Goal: Transaction & Acquisition: Purchase product/service

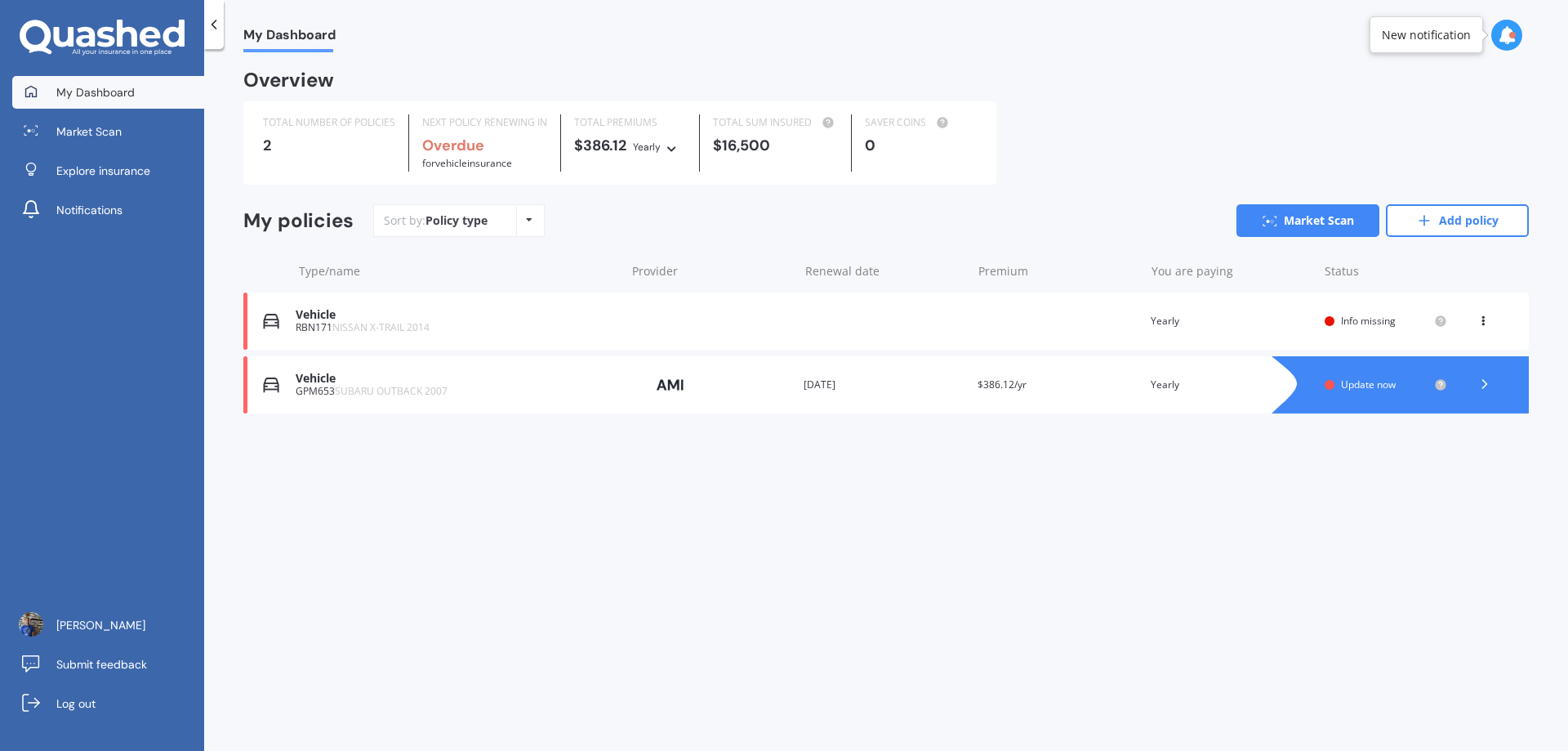
click at [1486, 321] on icon at bounding box center [1483, 317] width 12 height 10
click at [1343, 321] on span "Info missing" at bounding box center [1369, 321] width 55 height 14
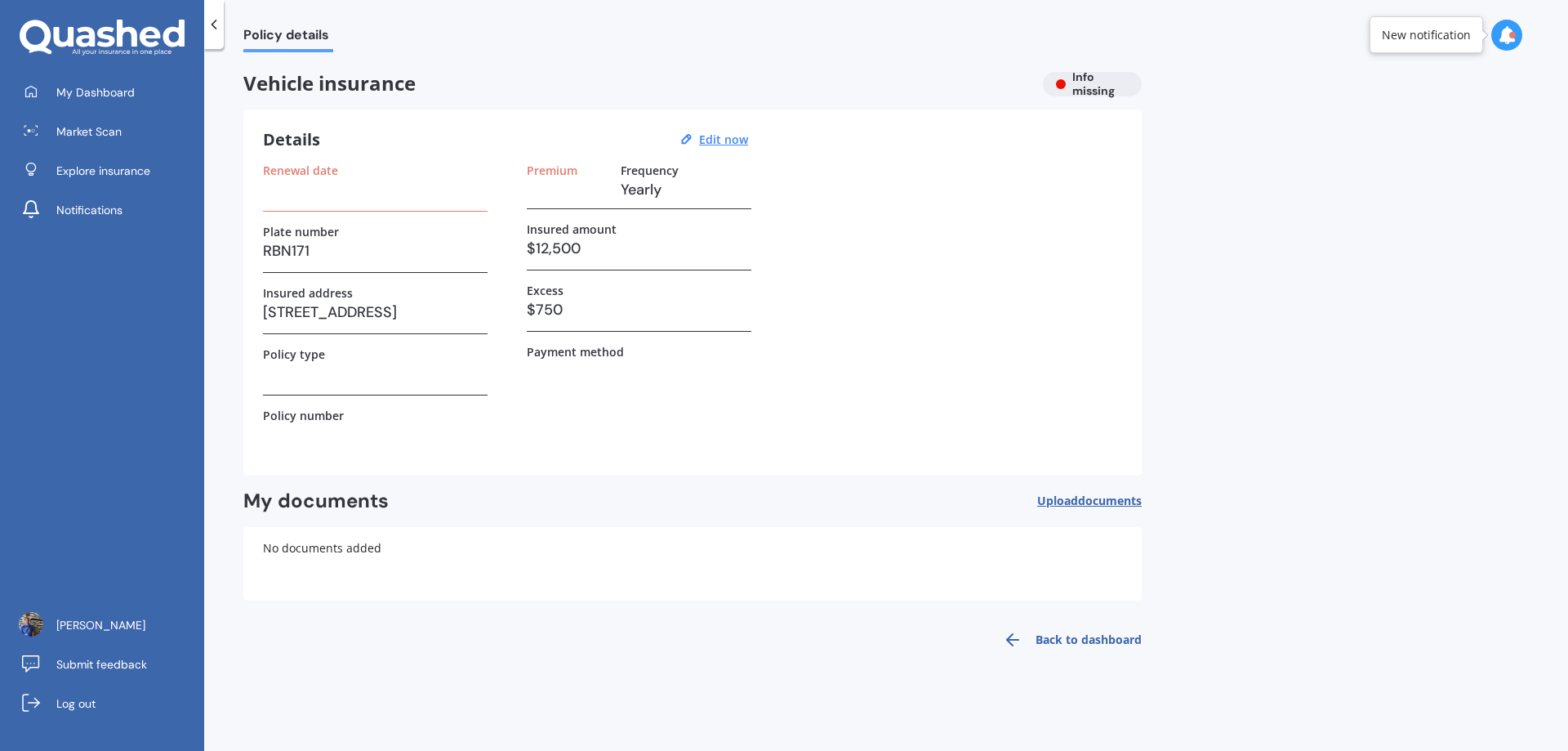
click at [1060, 638] on link "Back to dashboard" at bounding box center [1068, 639] width 149 height 39
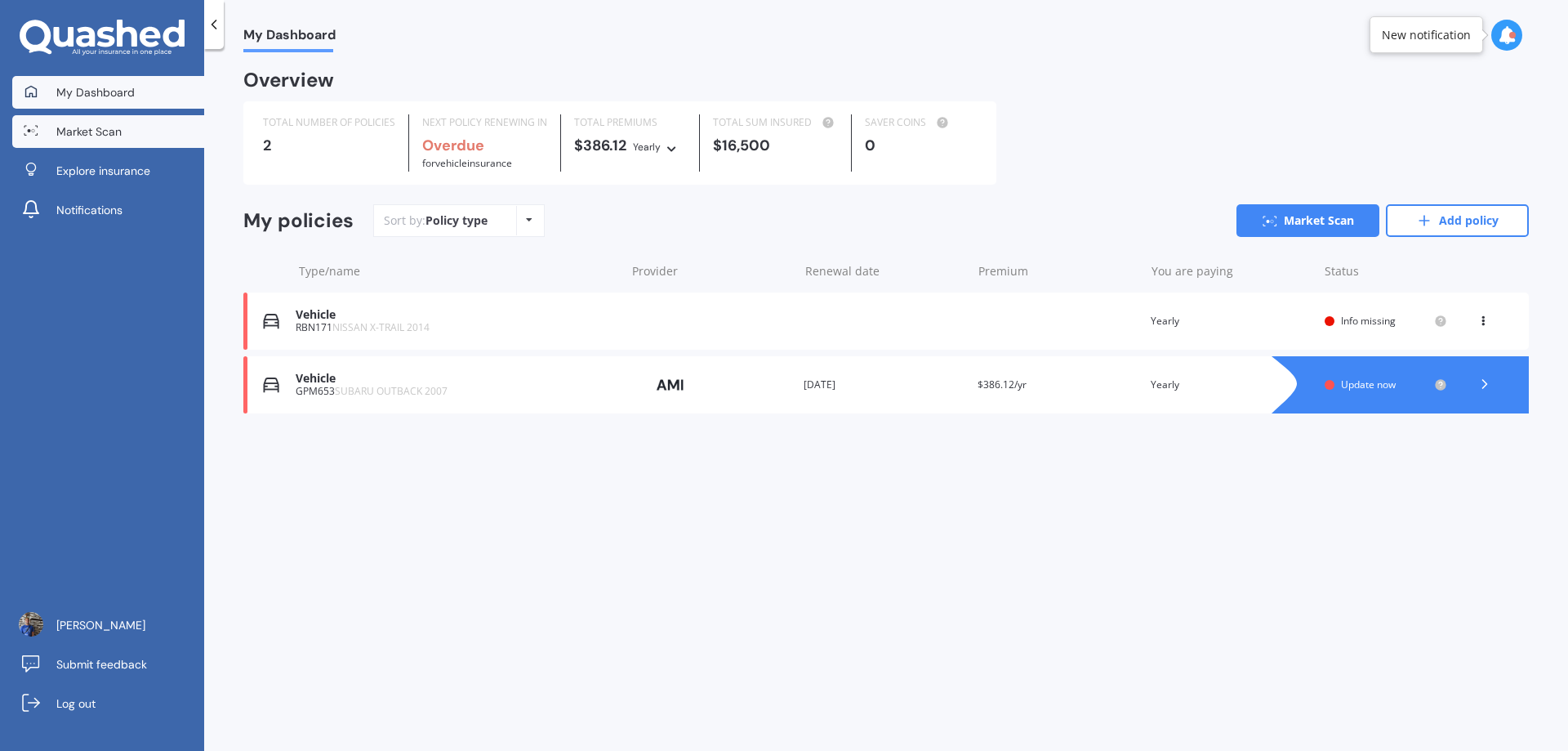
click at [129, 128] on link "Market Scan" at bounding box center [108, 131] width 192 height 33
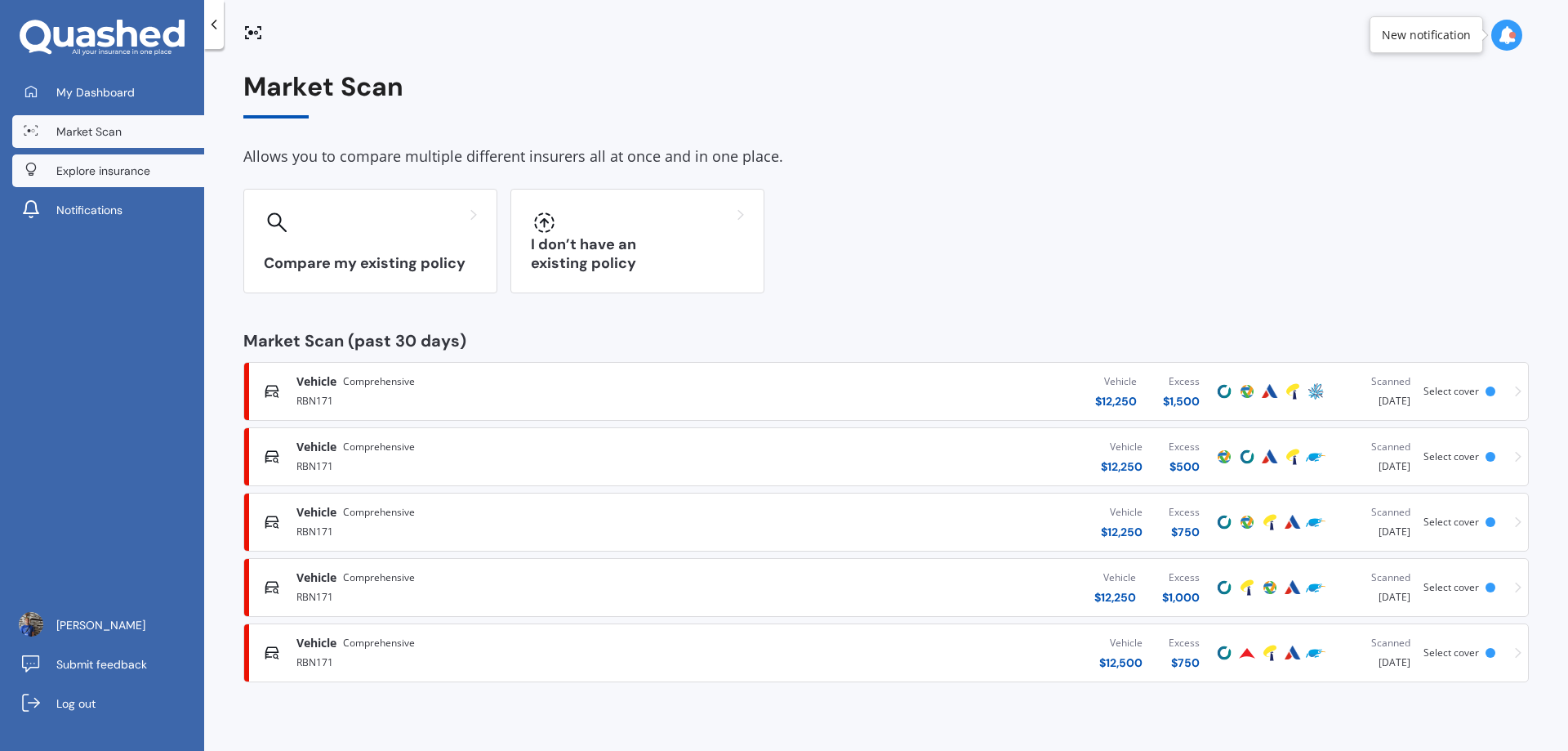
click at [165, 174] on link "Explore insurance" at bounding box center [108, 170] width 192 height 33
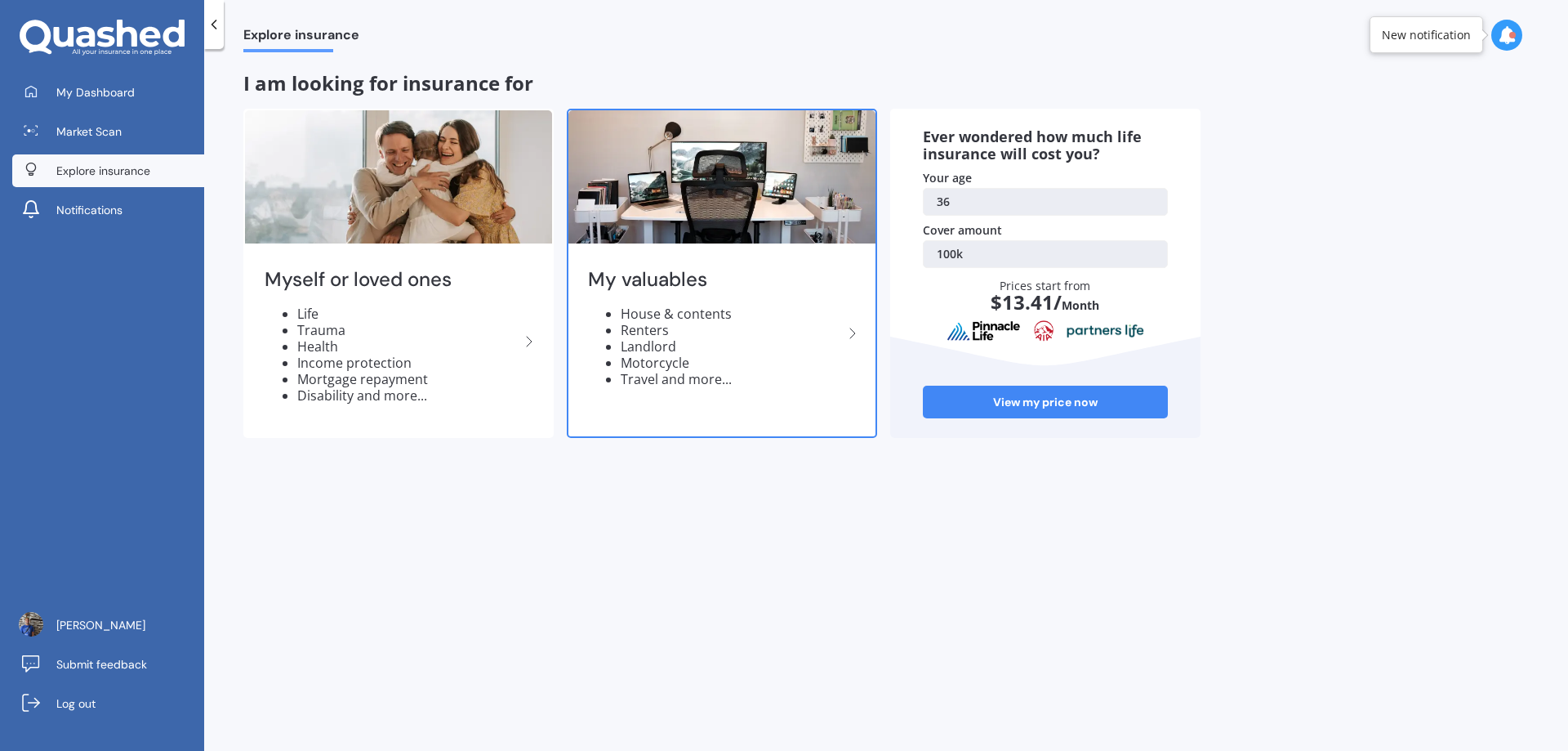
click at [725, 284] on h2 "My valuables" at bounding box center [715, 280] width 255 height 26
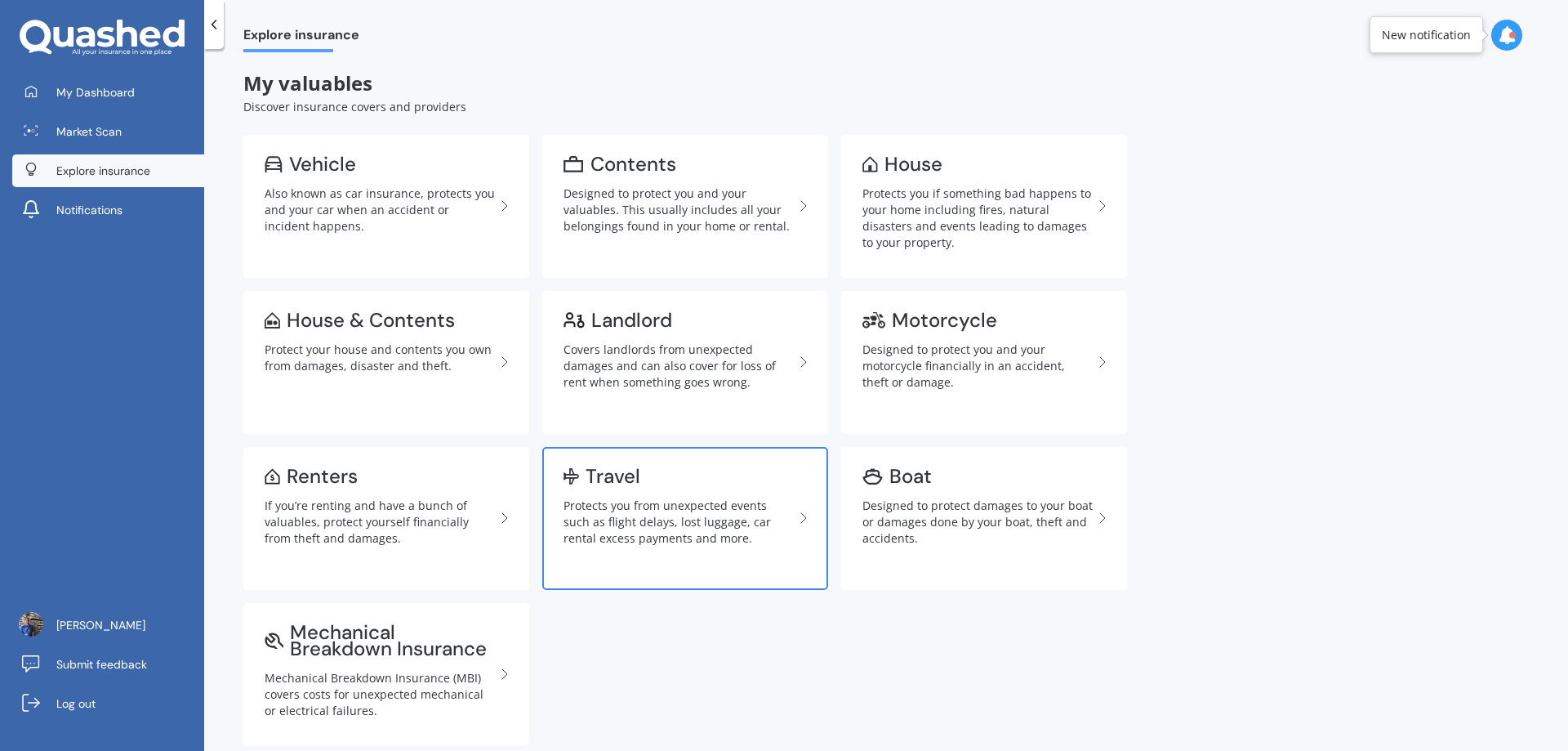
click at [644, 520] on div "Protects you from unexpected events such as flight delays, lost luggage, car re…" at bounding box center [679, 522] width 230 height 49
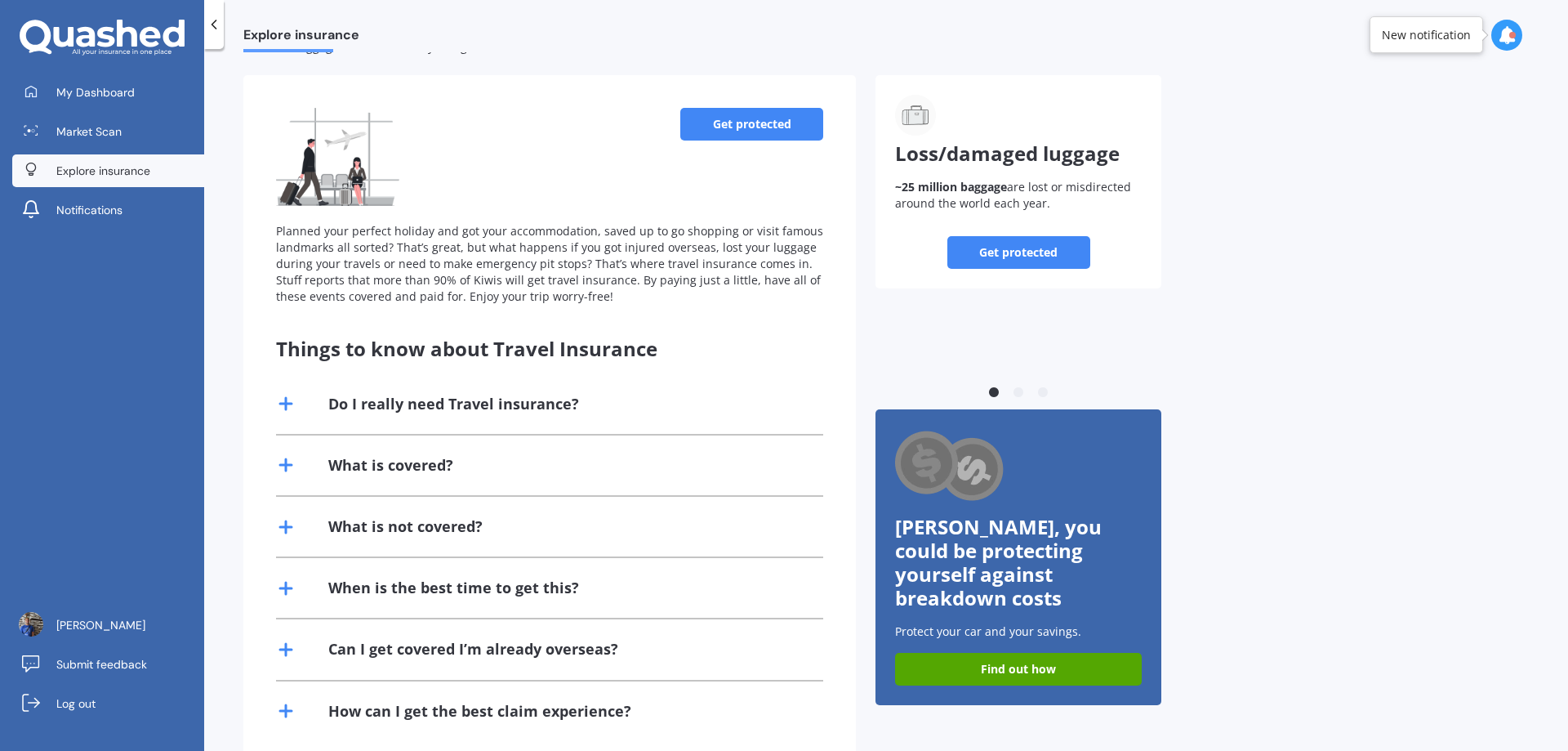
scroll to position [125, 0]
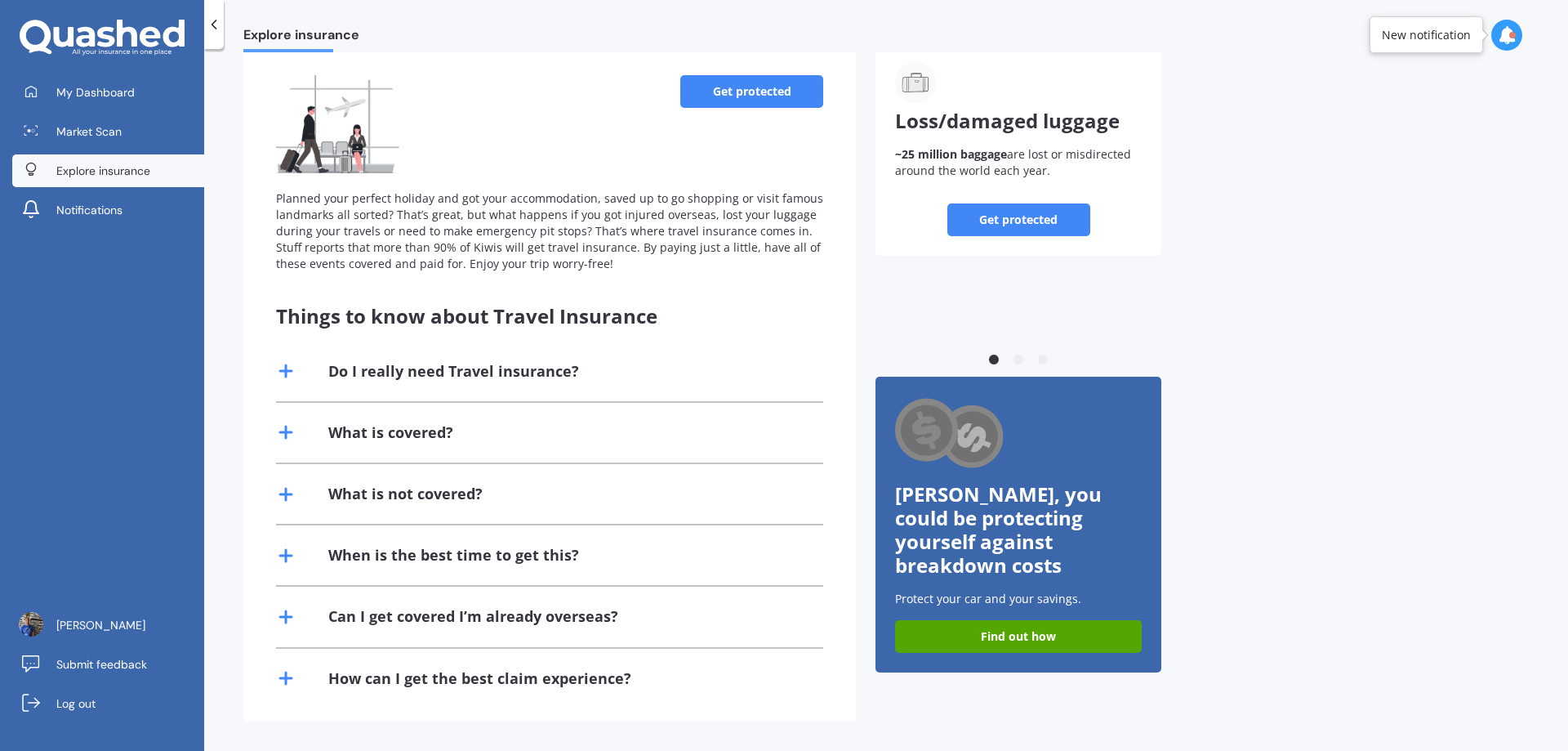
click at [292, 362] on icon at bounding box center [286, 371] width 19 height 19
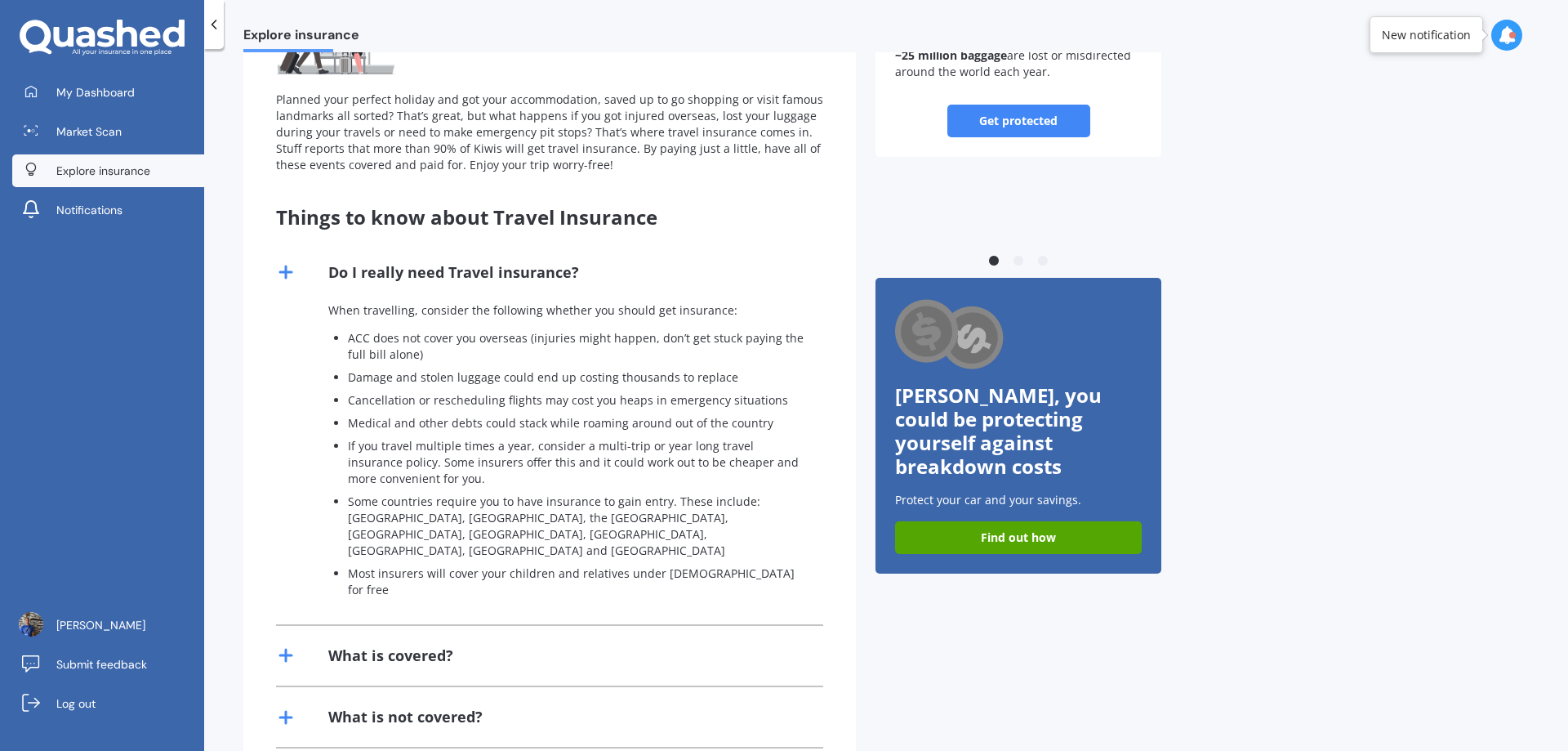
scroll to position [261, 0]
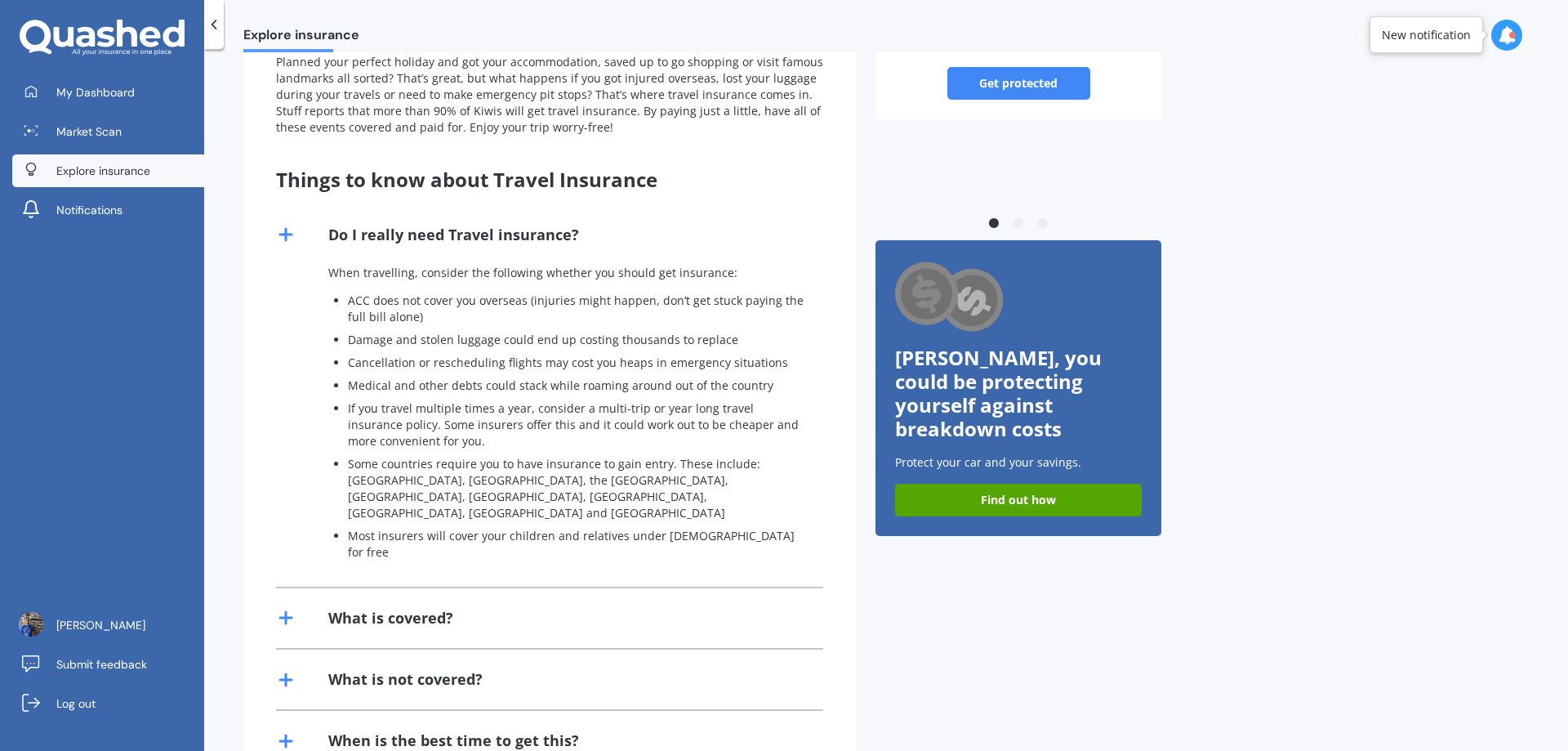
click at [287, 235] on line at bounding box center [285, 235] width 12 height 0
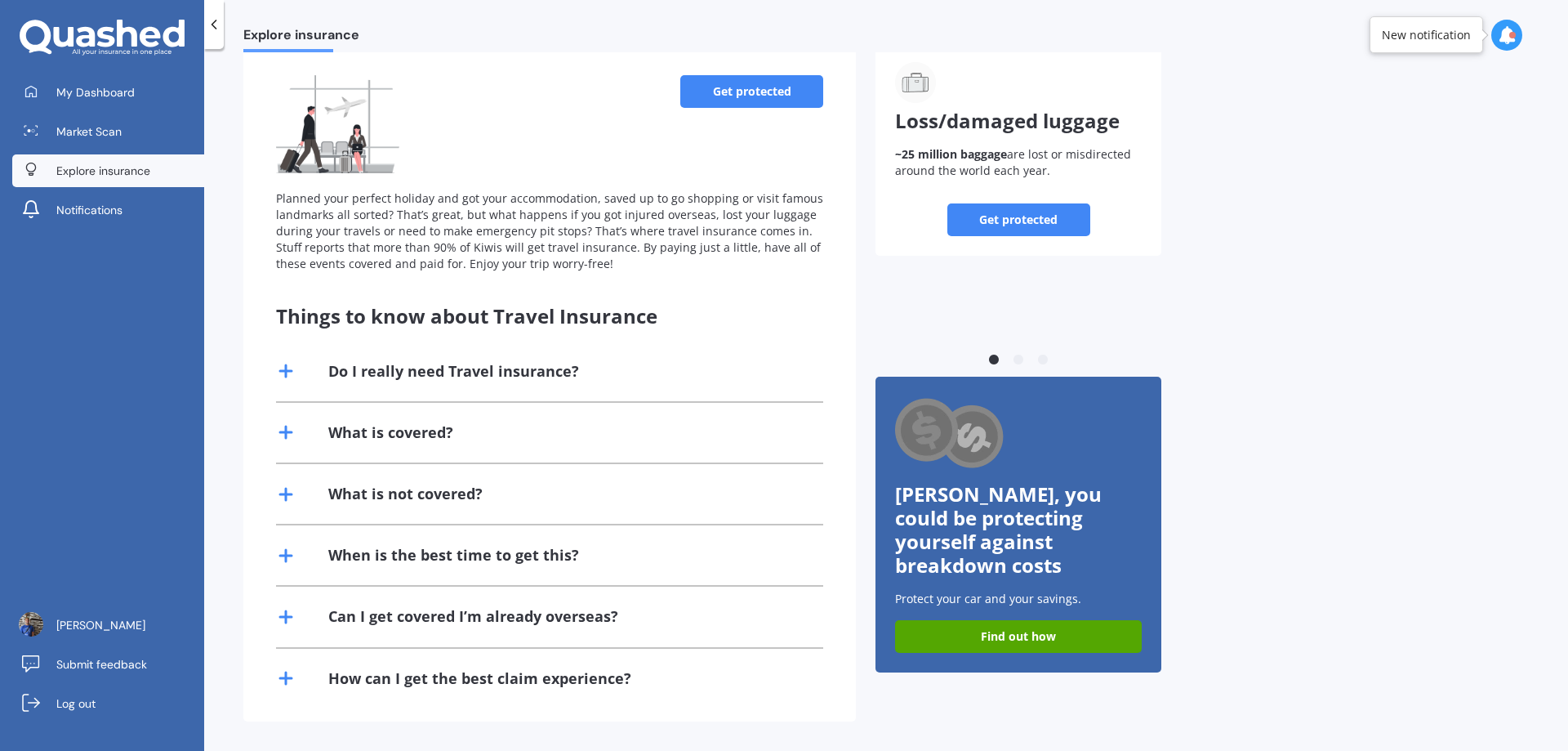
click at [286, 437] on line at bounding box center [286, 432] width 0 height 12
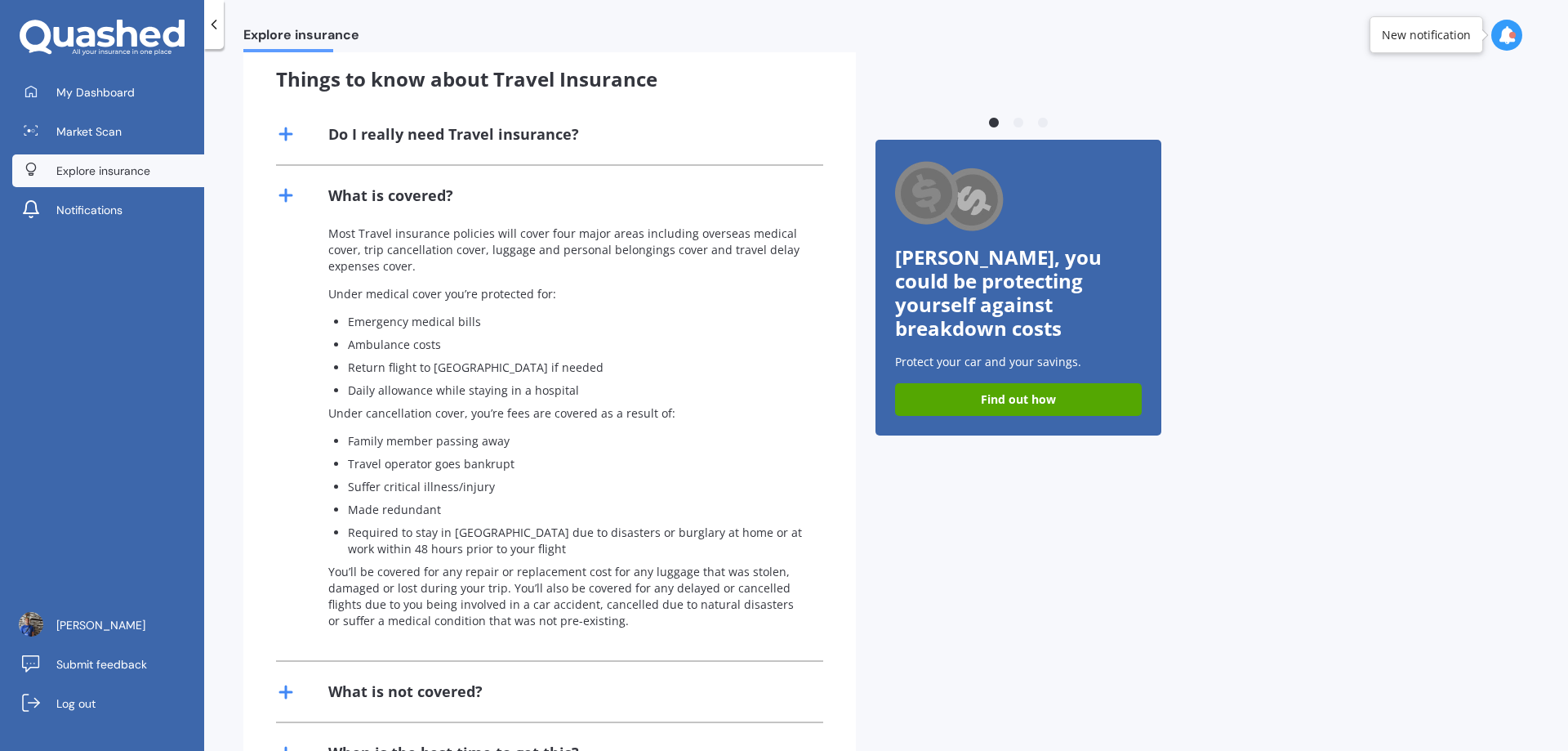
scroll to position [397, 0]
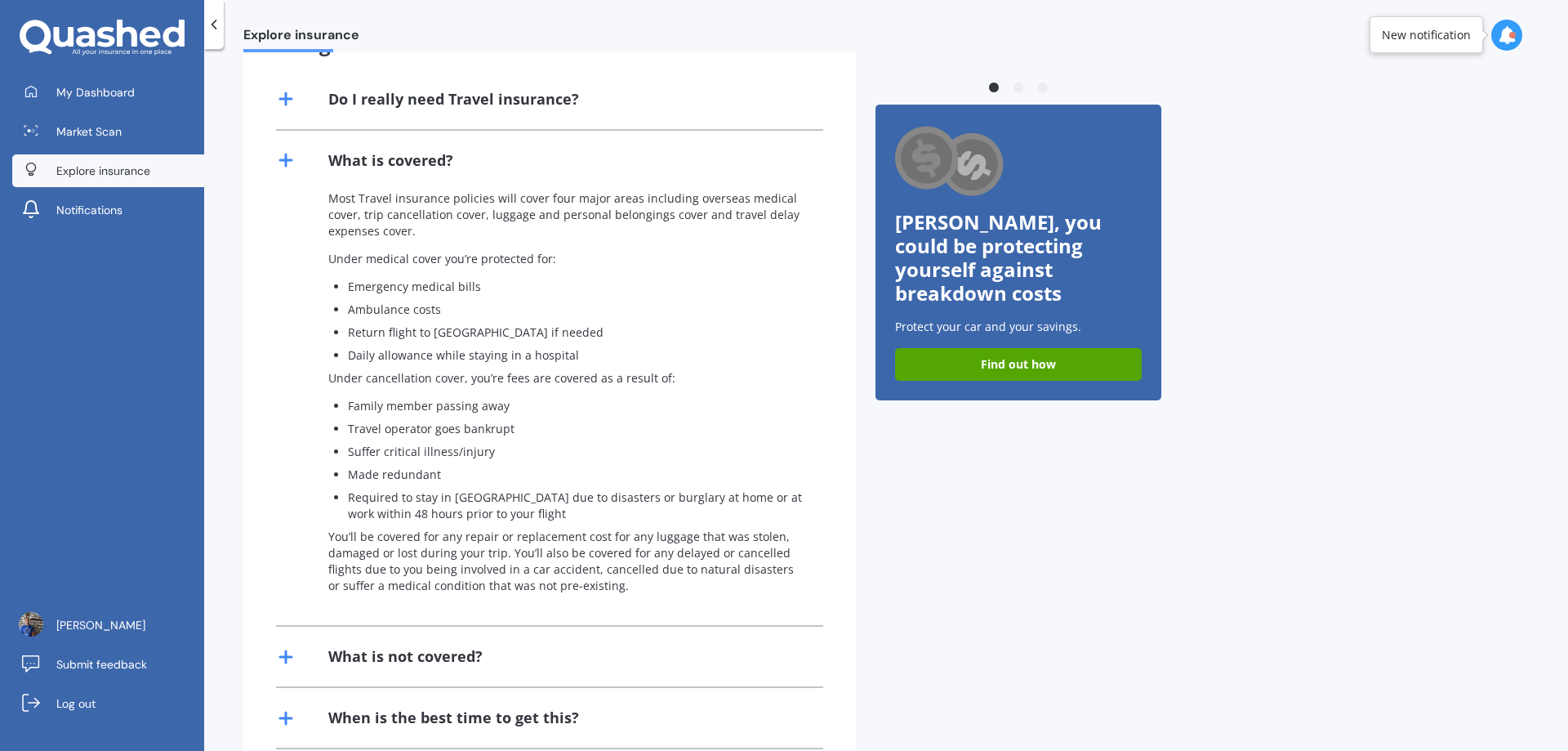
click at [277, 158] on icon at bounding box center [286, 160] width 19 height 19
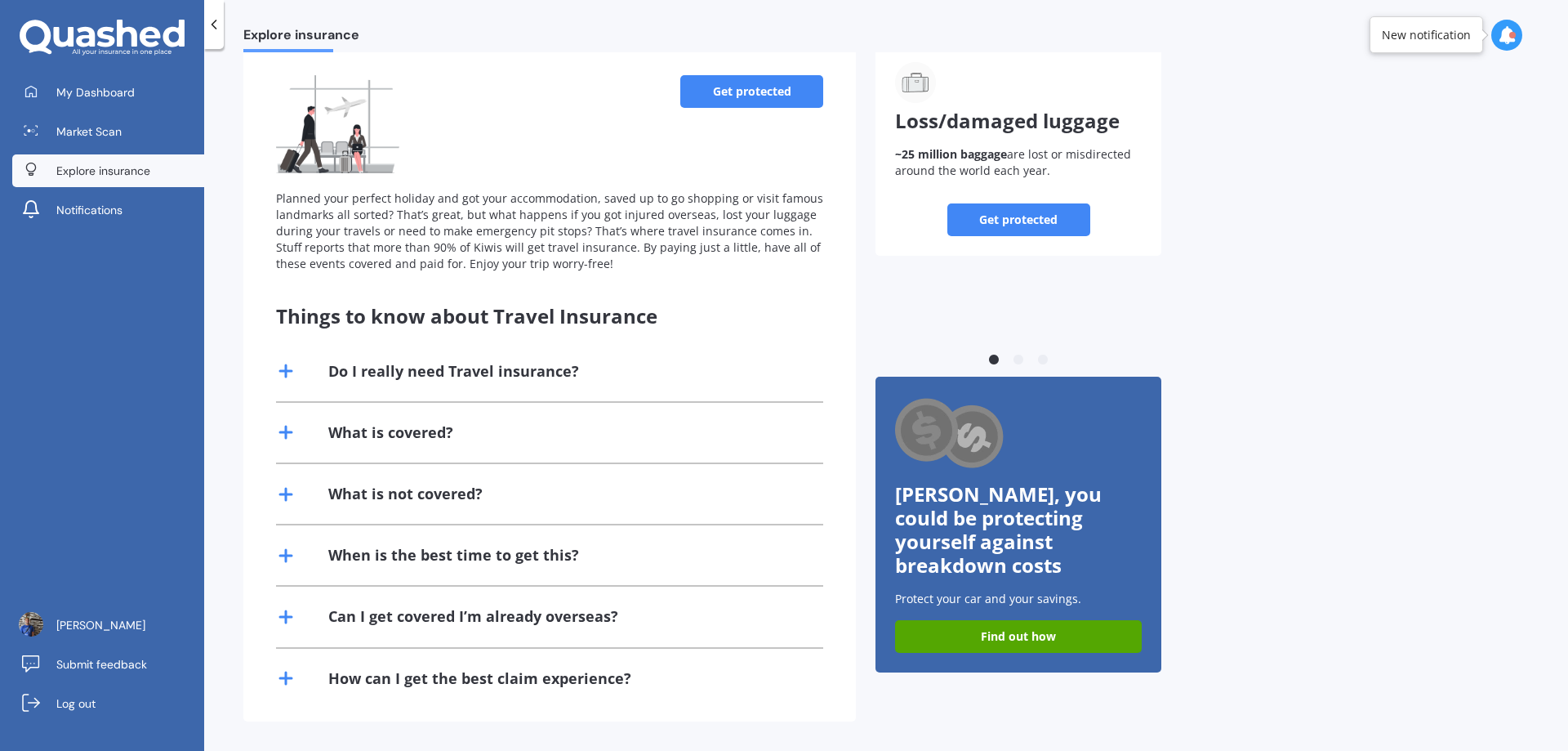
click at [290, 555] on line at bounding box center [285, 555] width 12 height 0
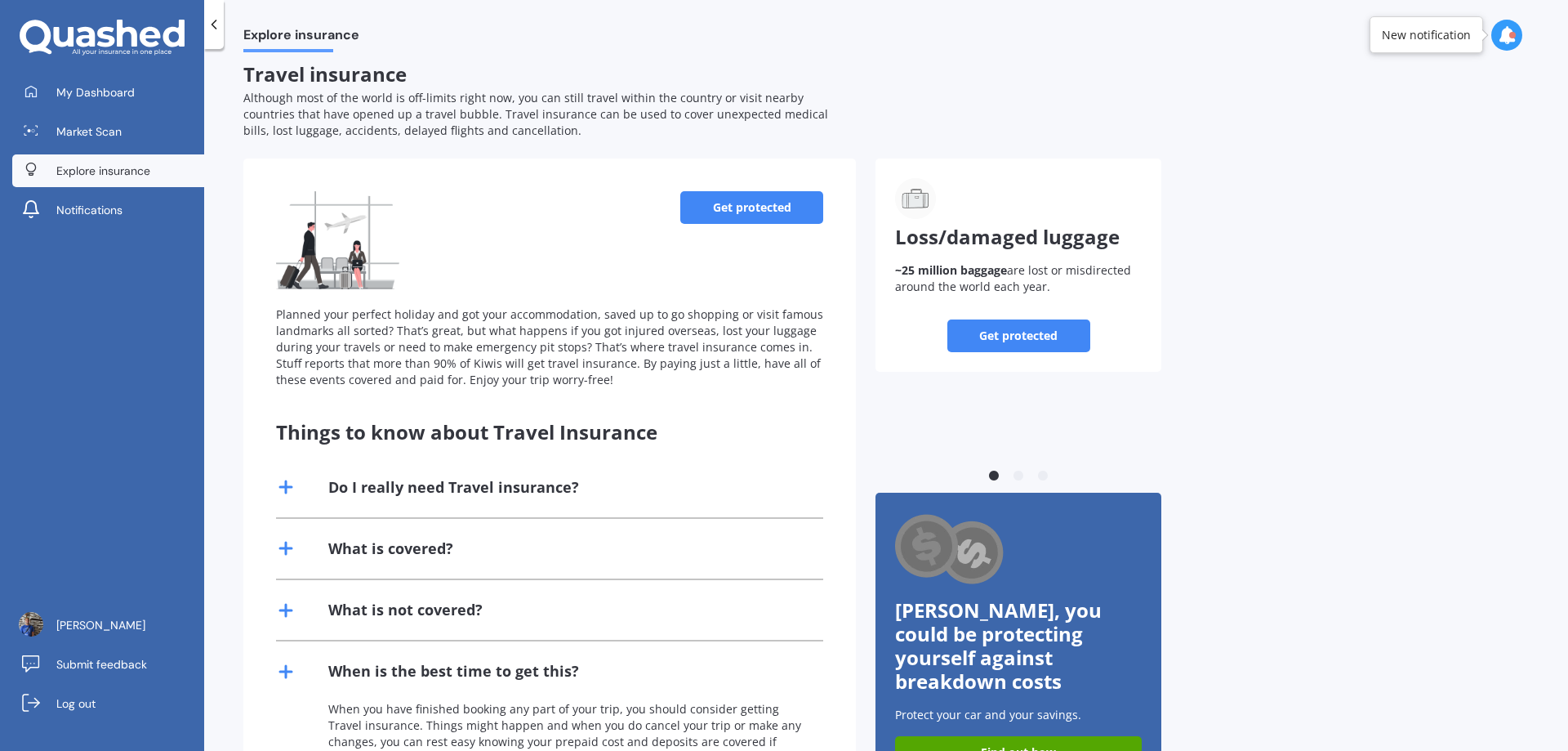
scroll to position [0, 0]
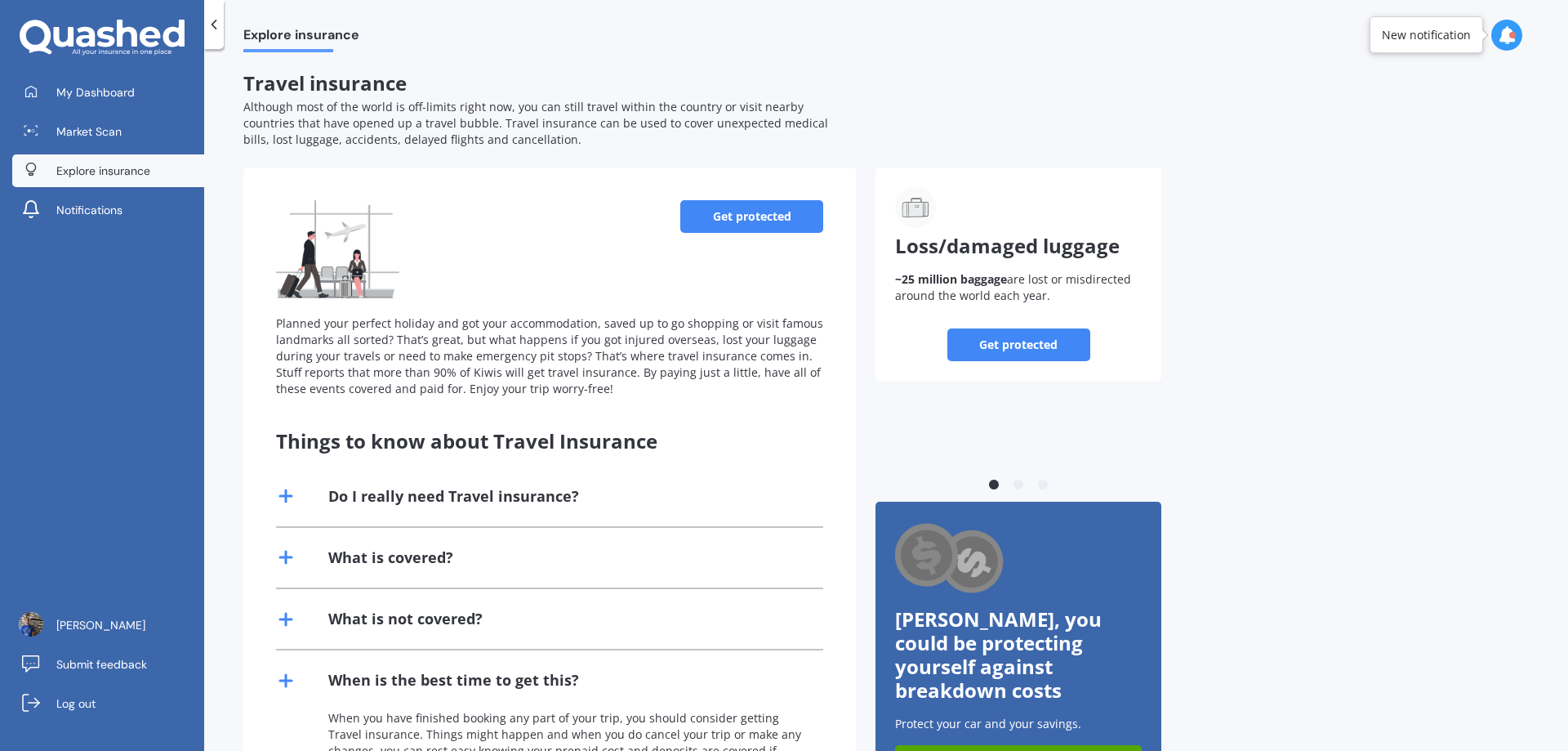
click at [757, 214] on link "Get protected" at bounding box center [751, 216] width 143 height 33
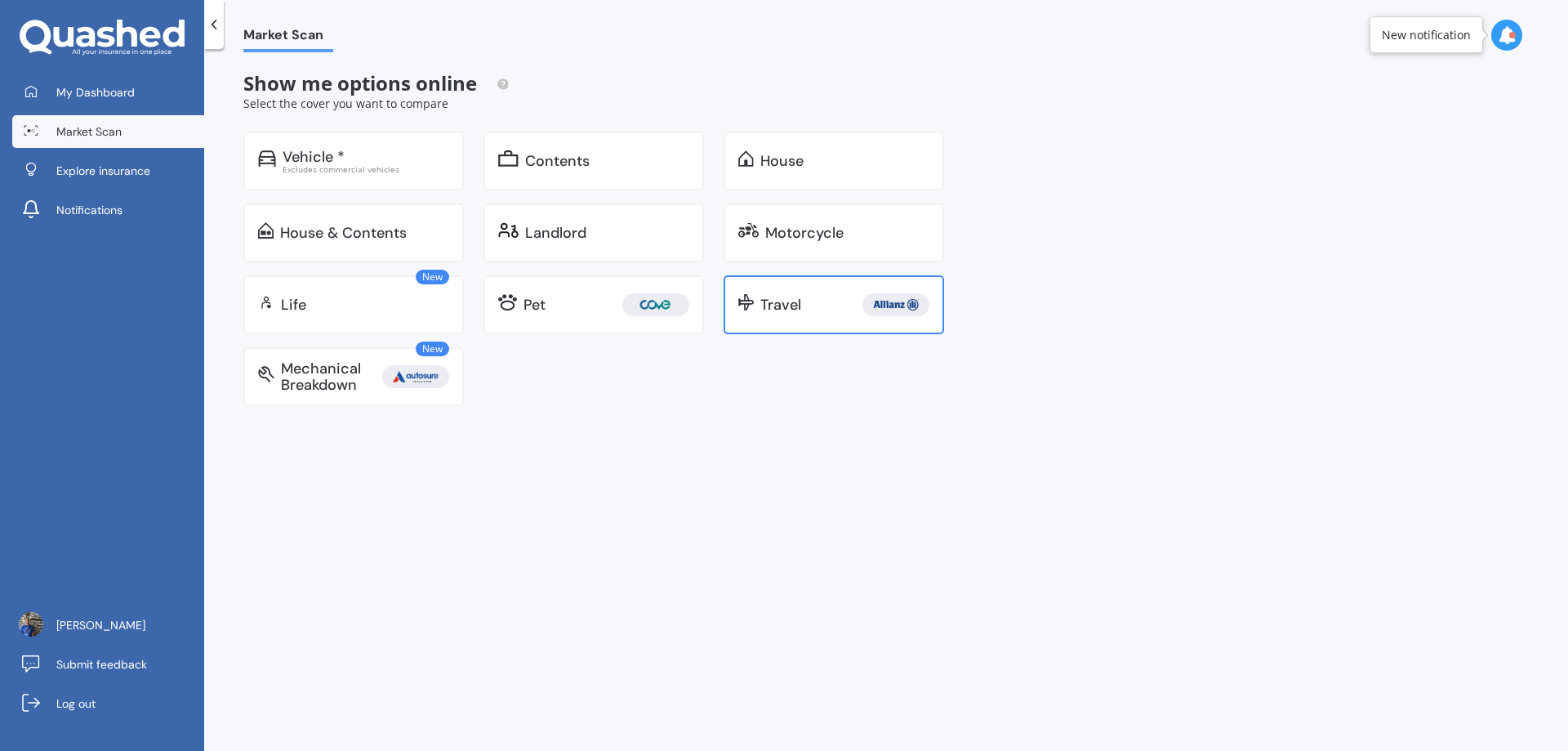
click at [841, 301] on div "Travel" at bounding box center [845, 305] width 169 height 23
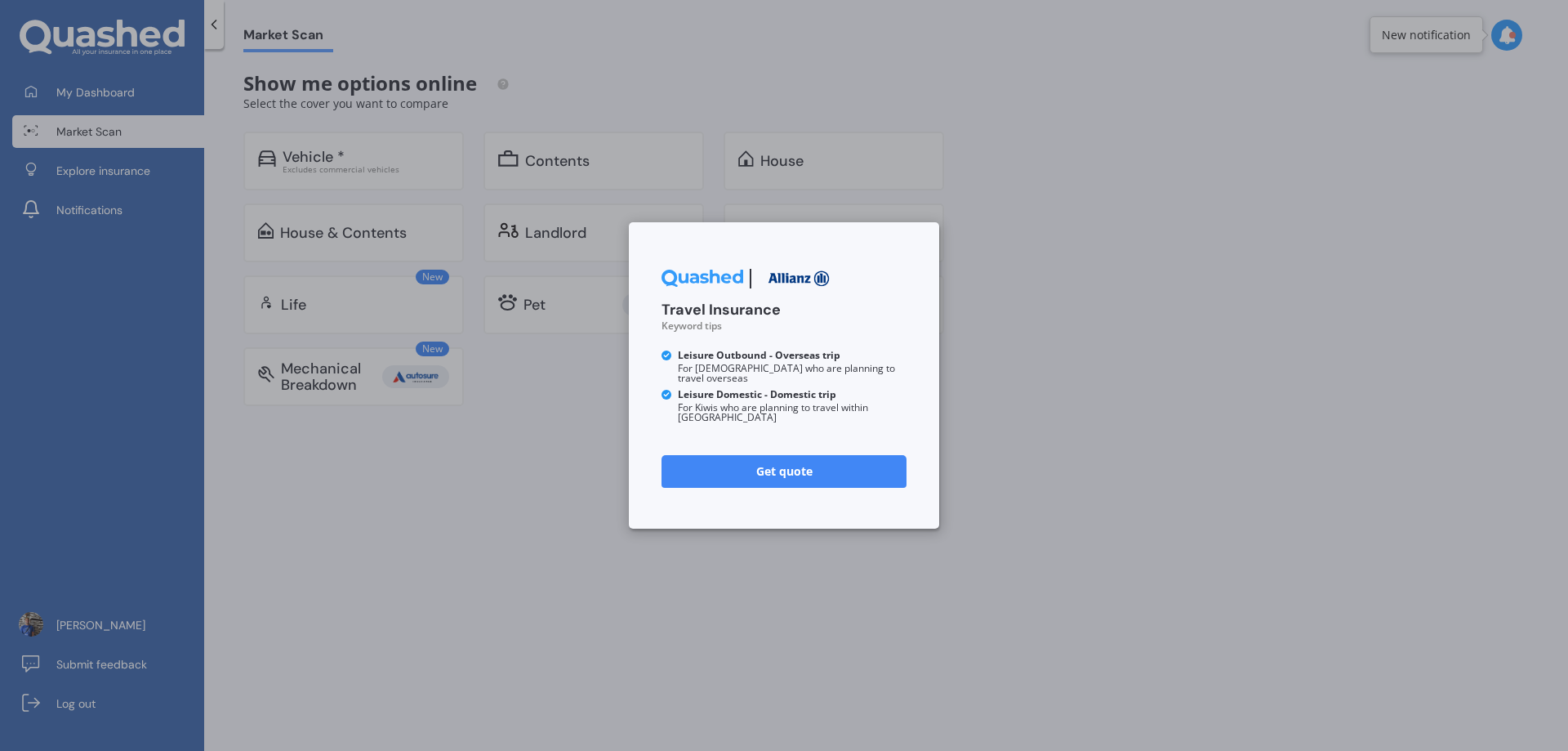
click at [784, 456] on link "Get quote" at bounding box center [784, 471] width 245 height 33
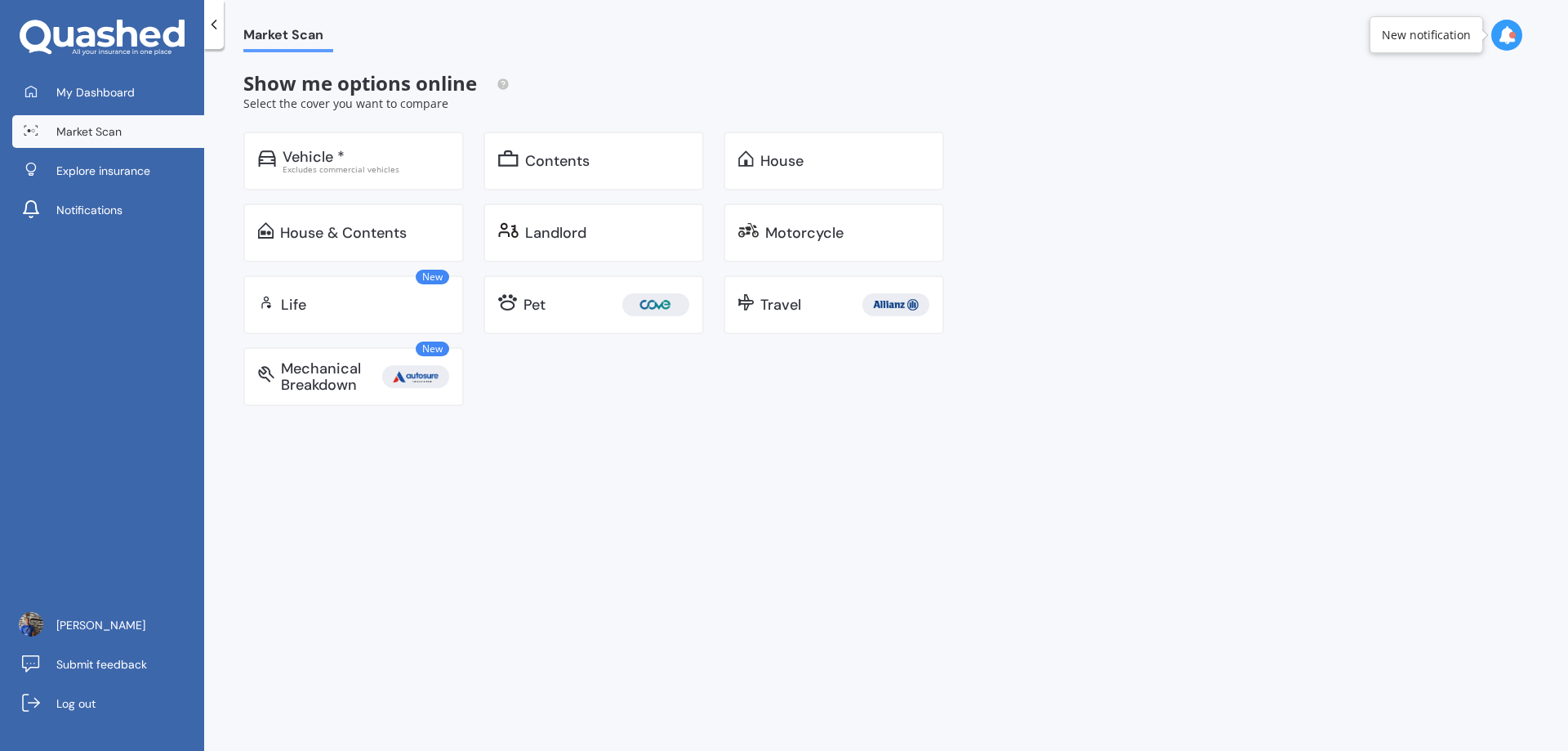
click at [112, 135] on span "Market Scan" at bounding box center [89, 131] width 66 height 16
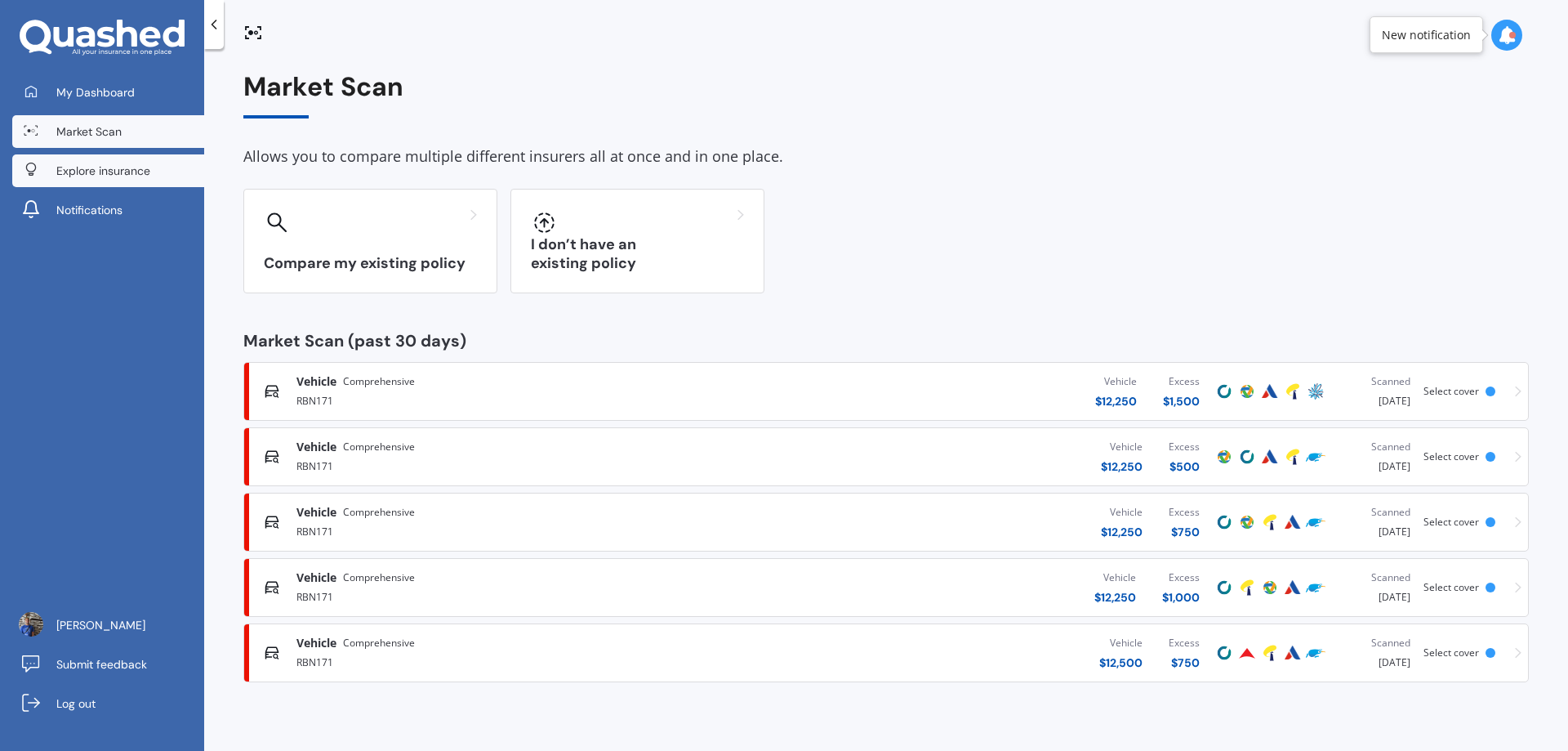
click at [120, 174] on span "Explore insurance" at bounding box center [104, 171] width 94 height 16
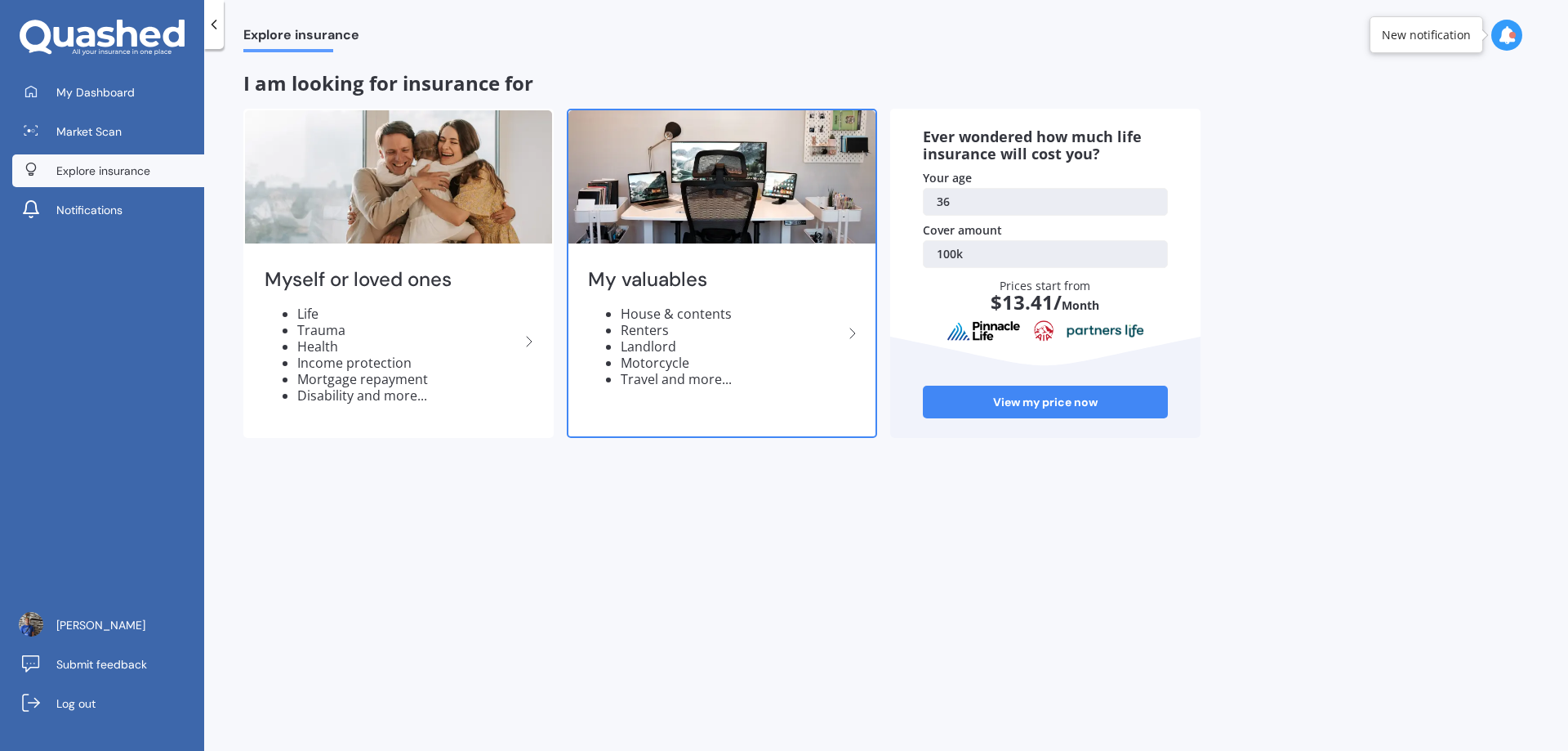
click at [638, 219] on img at bounding box center [722, 177] width 307 height 133
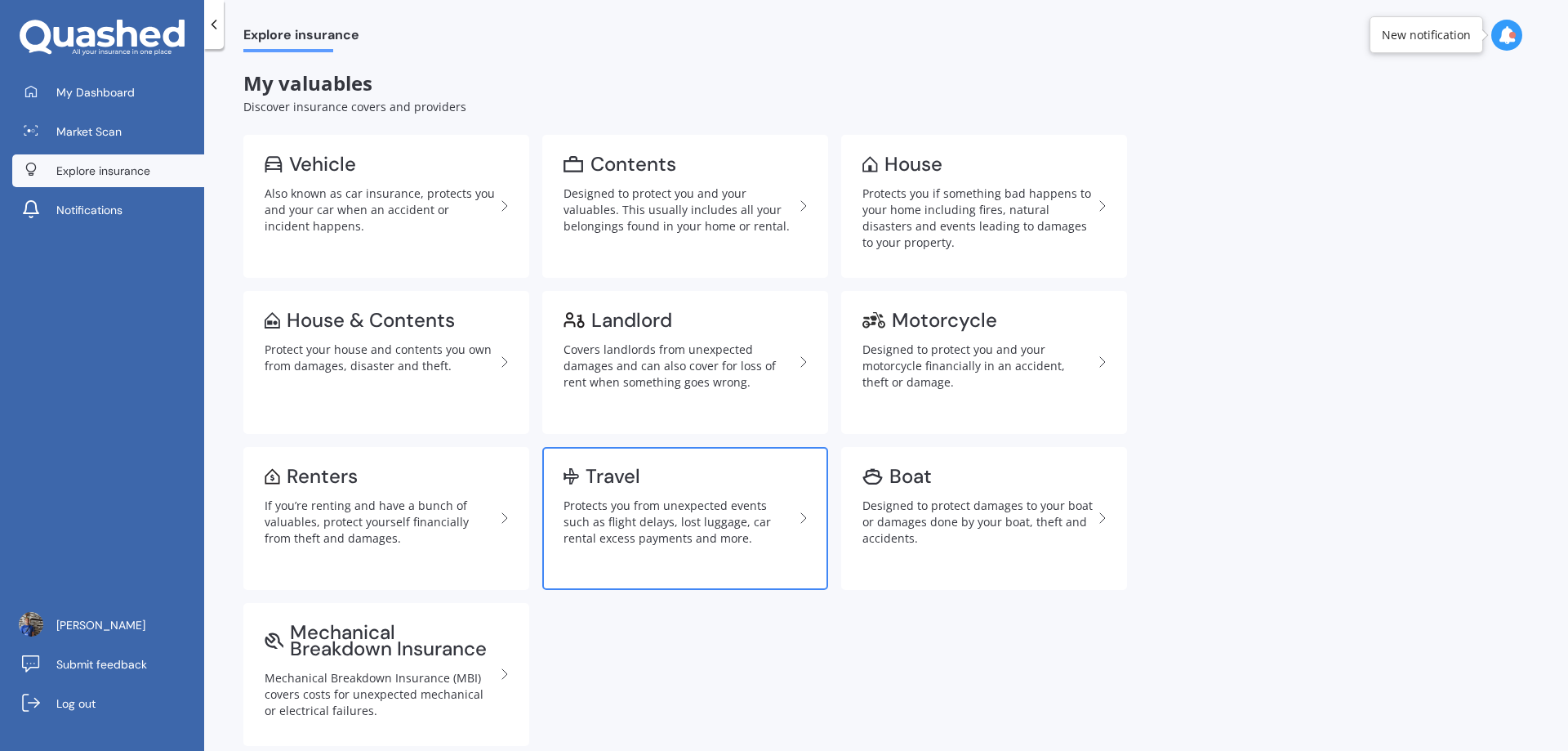
click at [675, 498] on div "Protects you from unexpected events such as flight delays, lost luggage, car re…" at bounding box center [679, 522] width 230 height 49
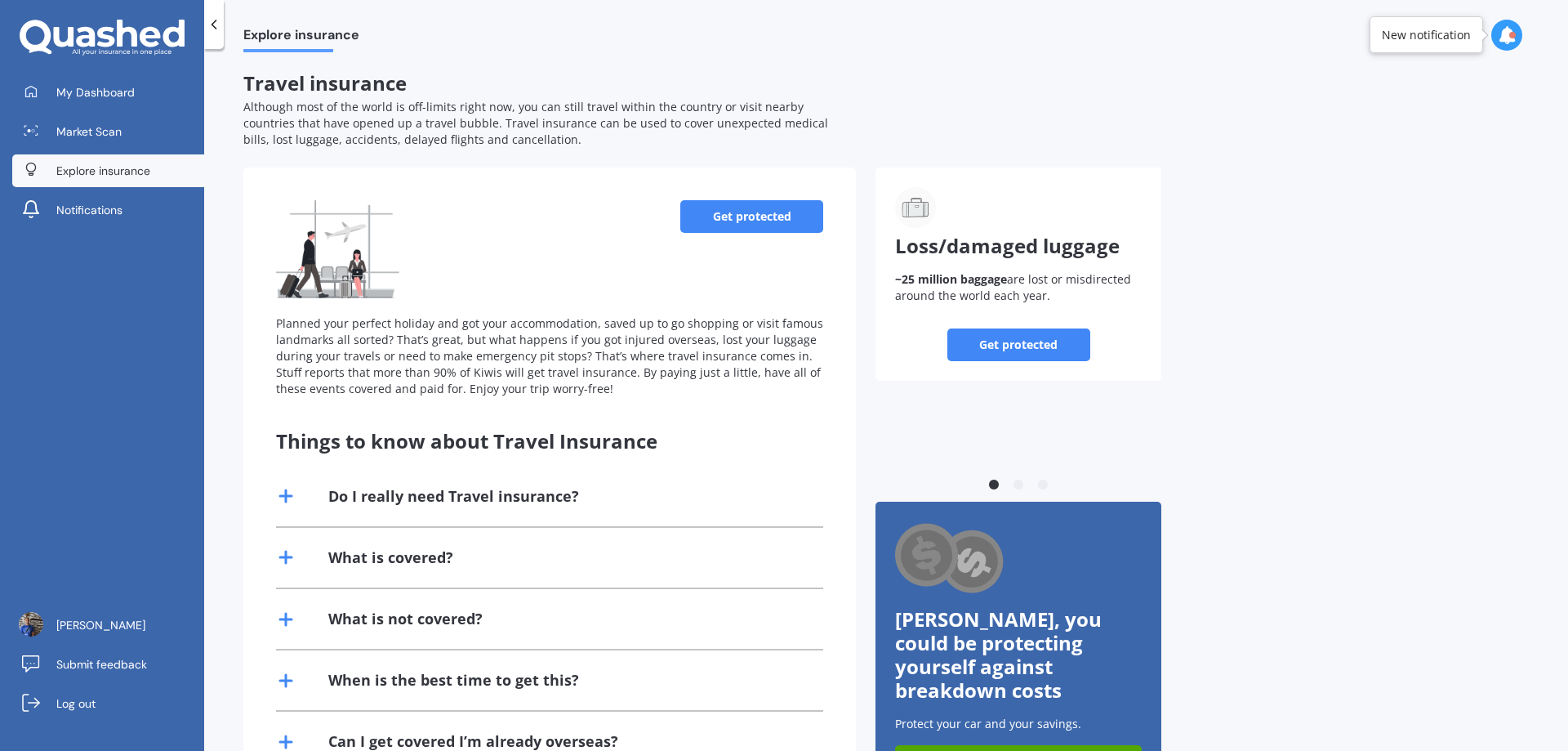
click at [737, 223] on link "Get protected" at bounding box center [751, 216] width 143 height 33
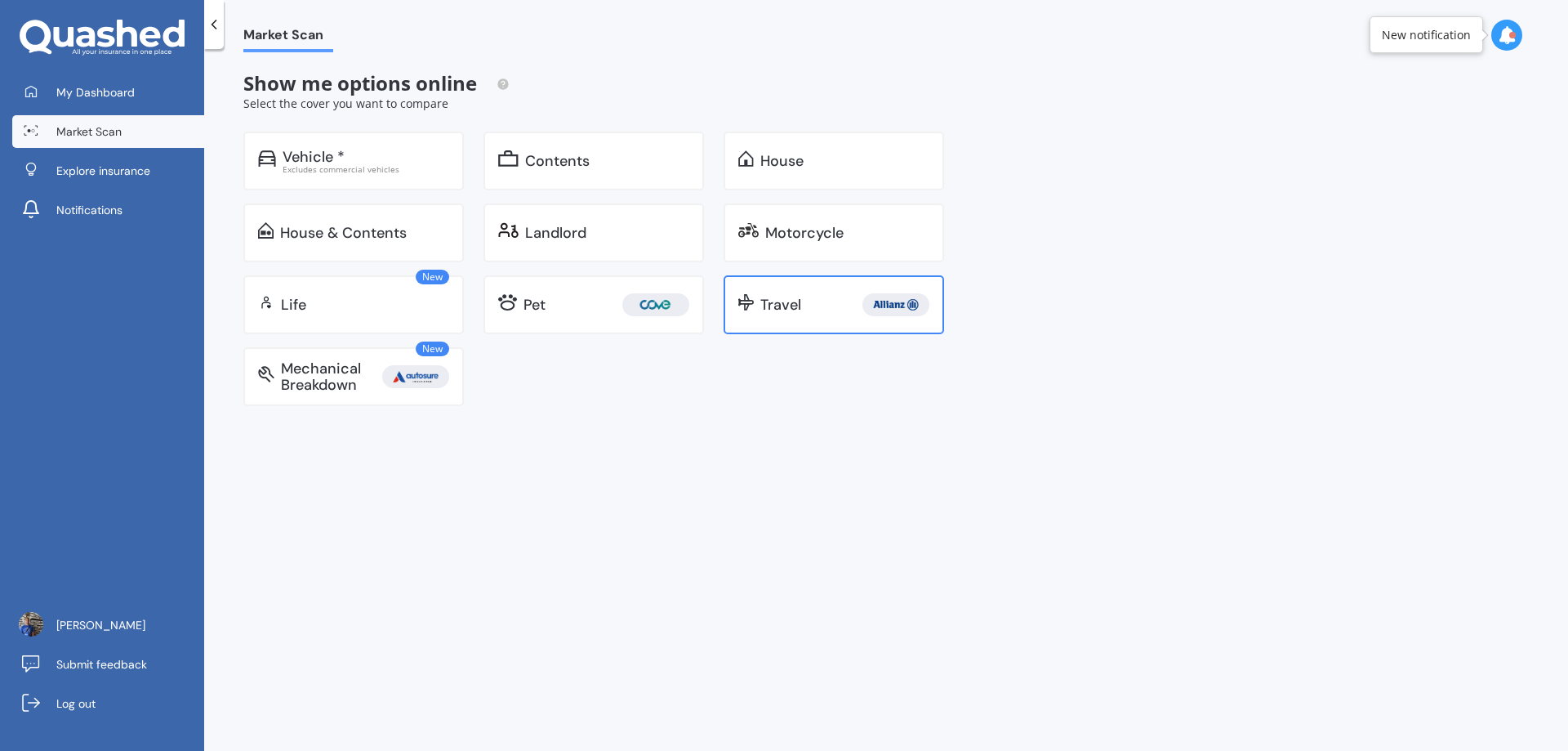
click at [771, 300] on div "Travel" at bounding box center [781, 305] width 41 height 16
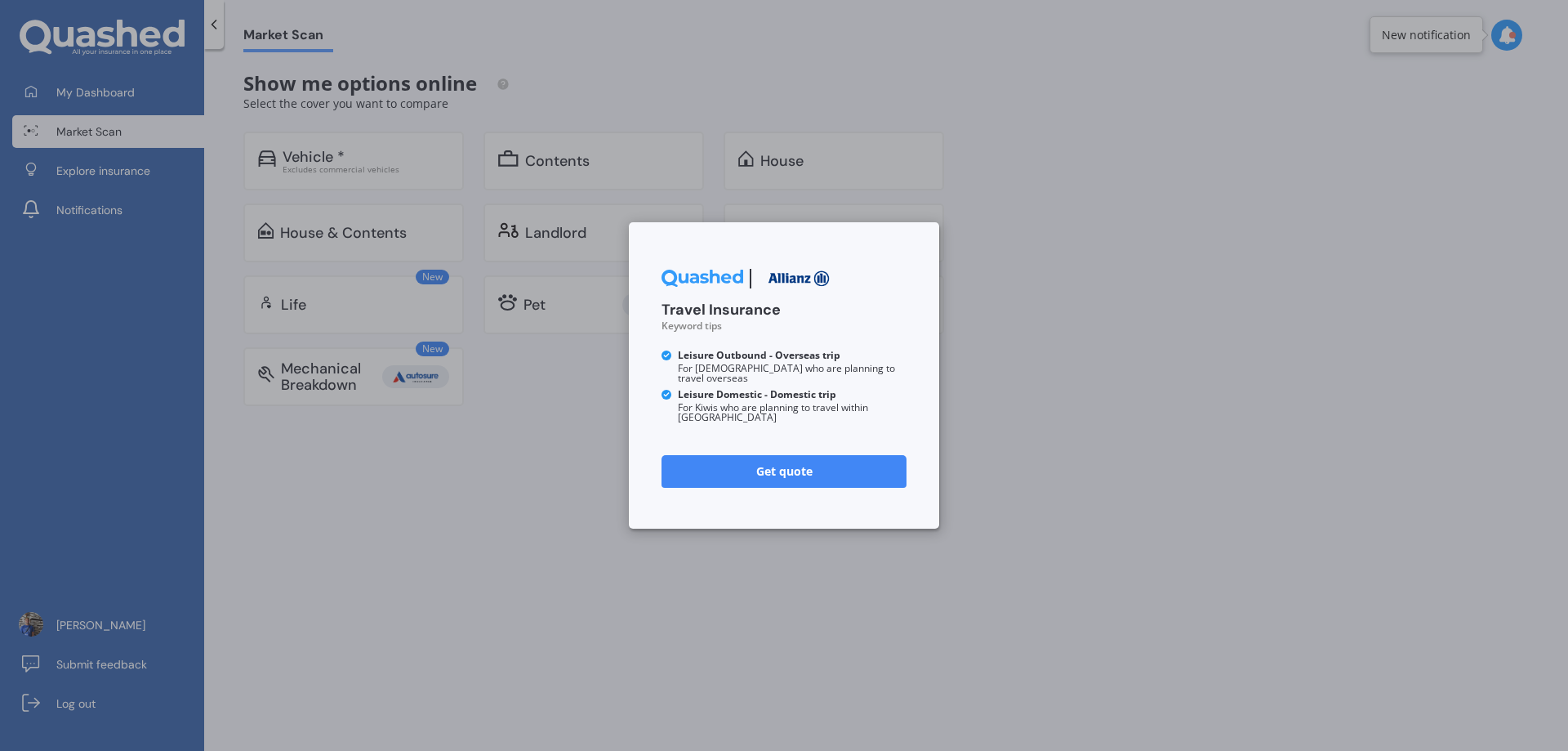
click at [966, 300] on div "Travel Insurance Keyword tips Leisure Outbound - Overseas trip For Kiwis who ar…" at bounding box center [784, 376] width 1568 height 751
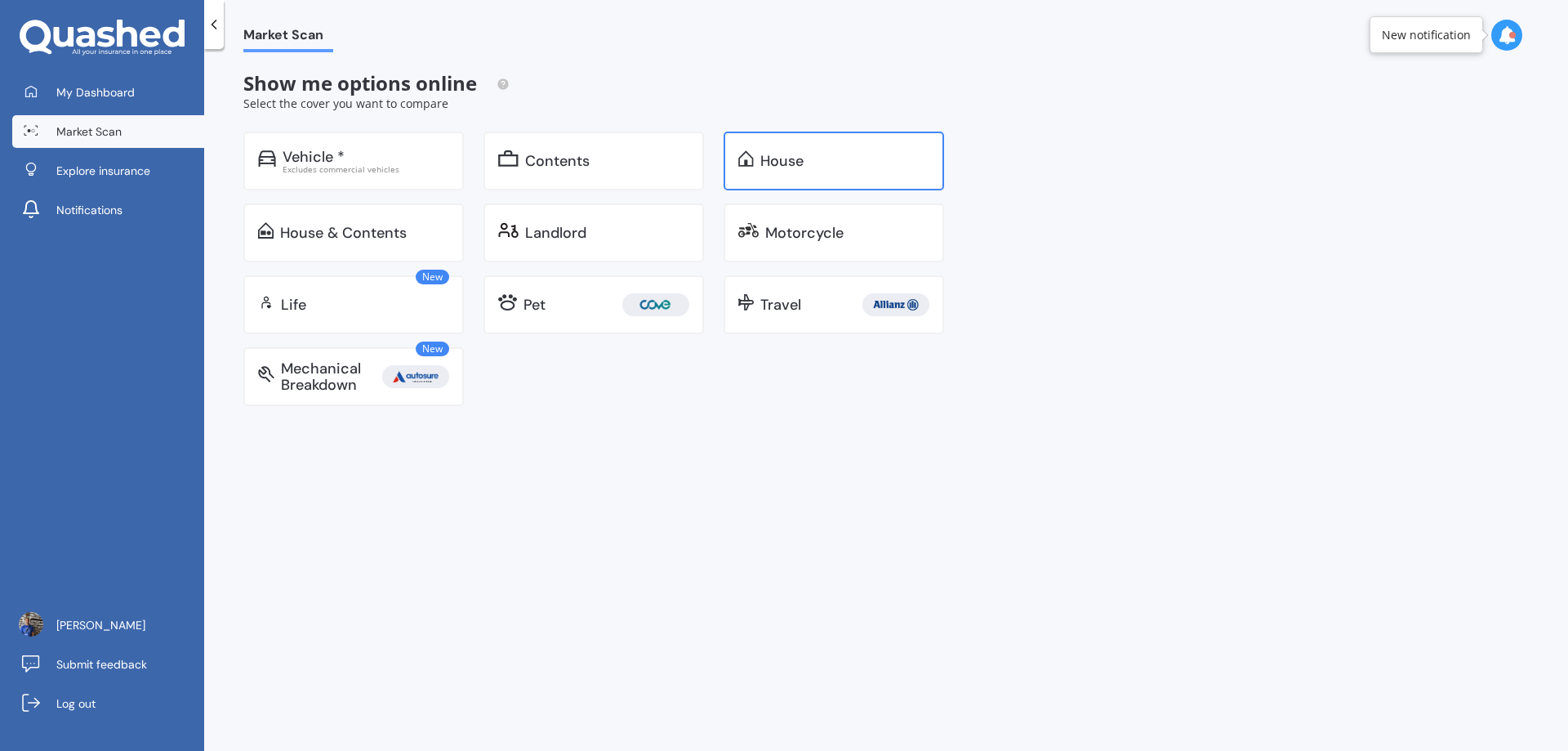
click at [770, 162] on div "House" at bounding box center [782, 161] width 43 height 16
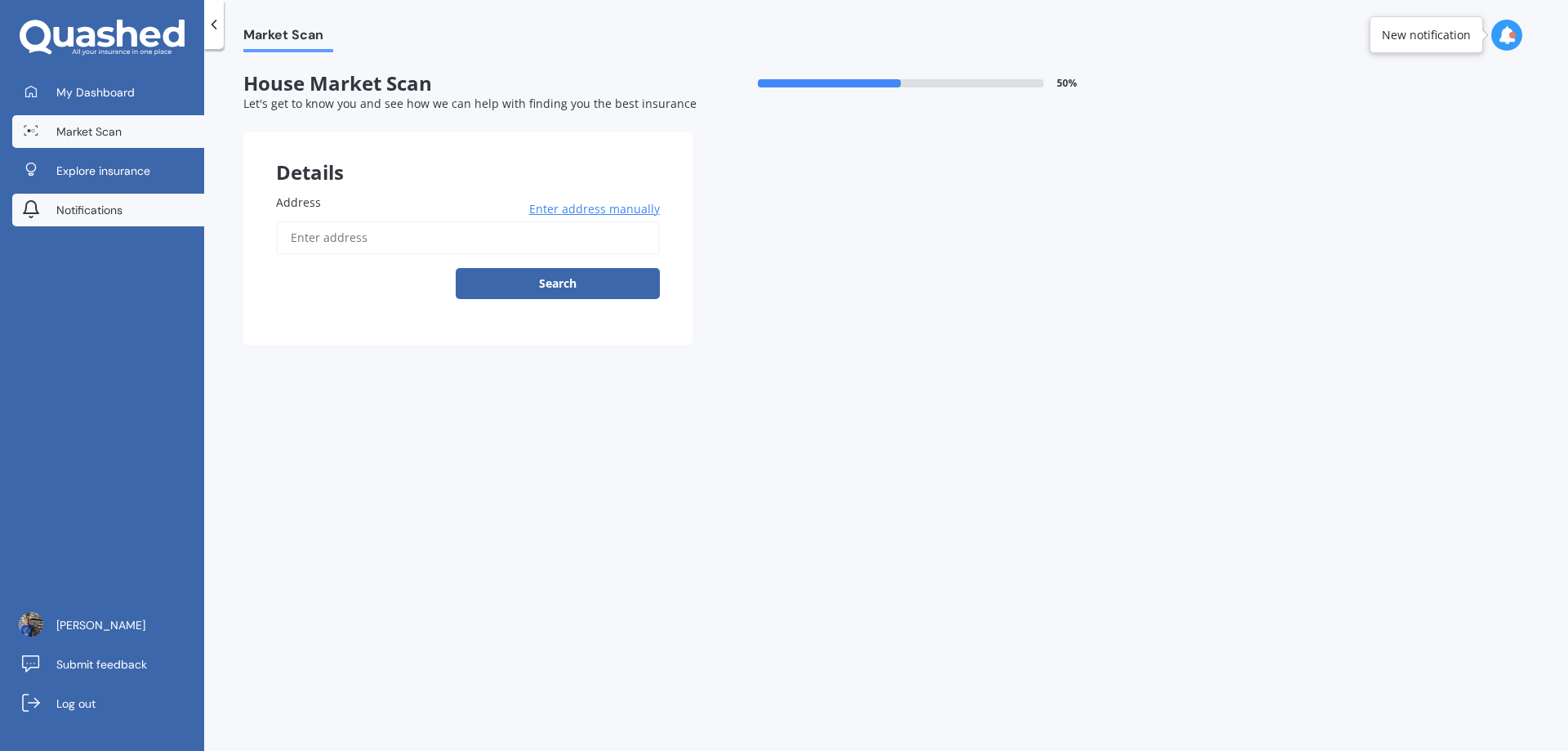
click at [112, 215] on span "Notifications" at bounding box center [89, 210] width 66 height 16
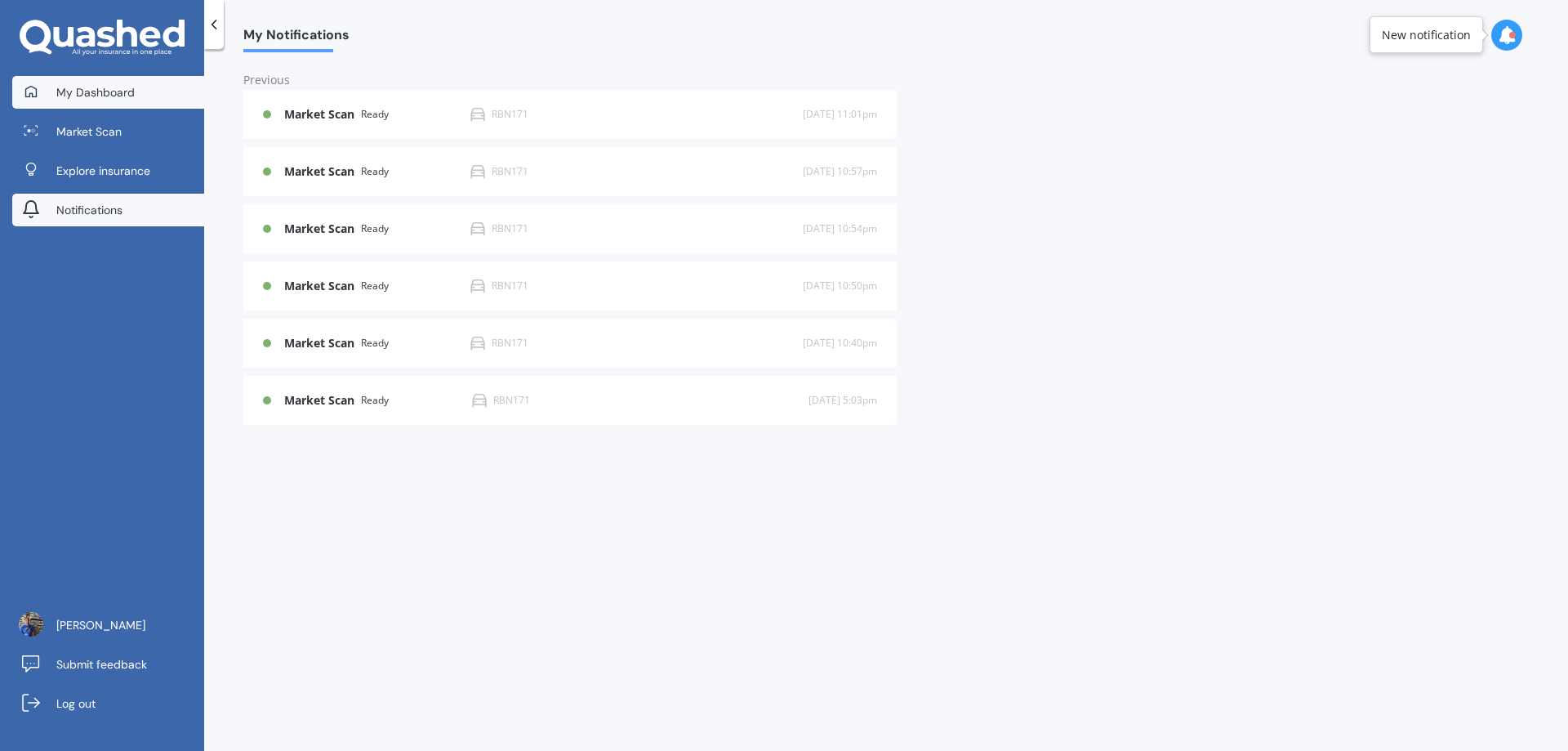
click at [84, 92] on span "My Dashboard" at bounding box center [96, 92] width 79 height 16
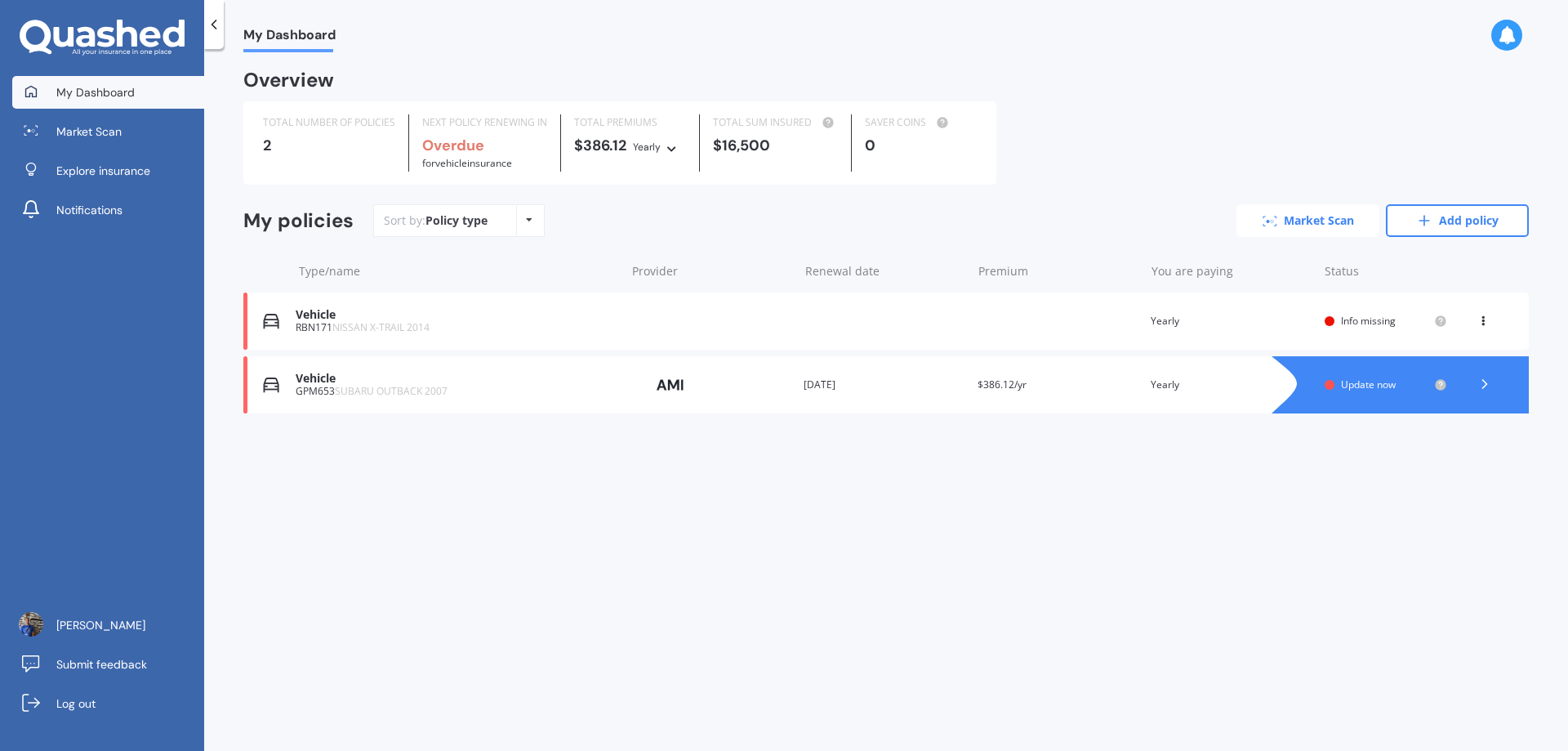
click at [1293, 226] on link "Market Scan" at bounding box center [1308, 221] width 143 height 33
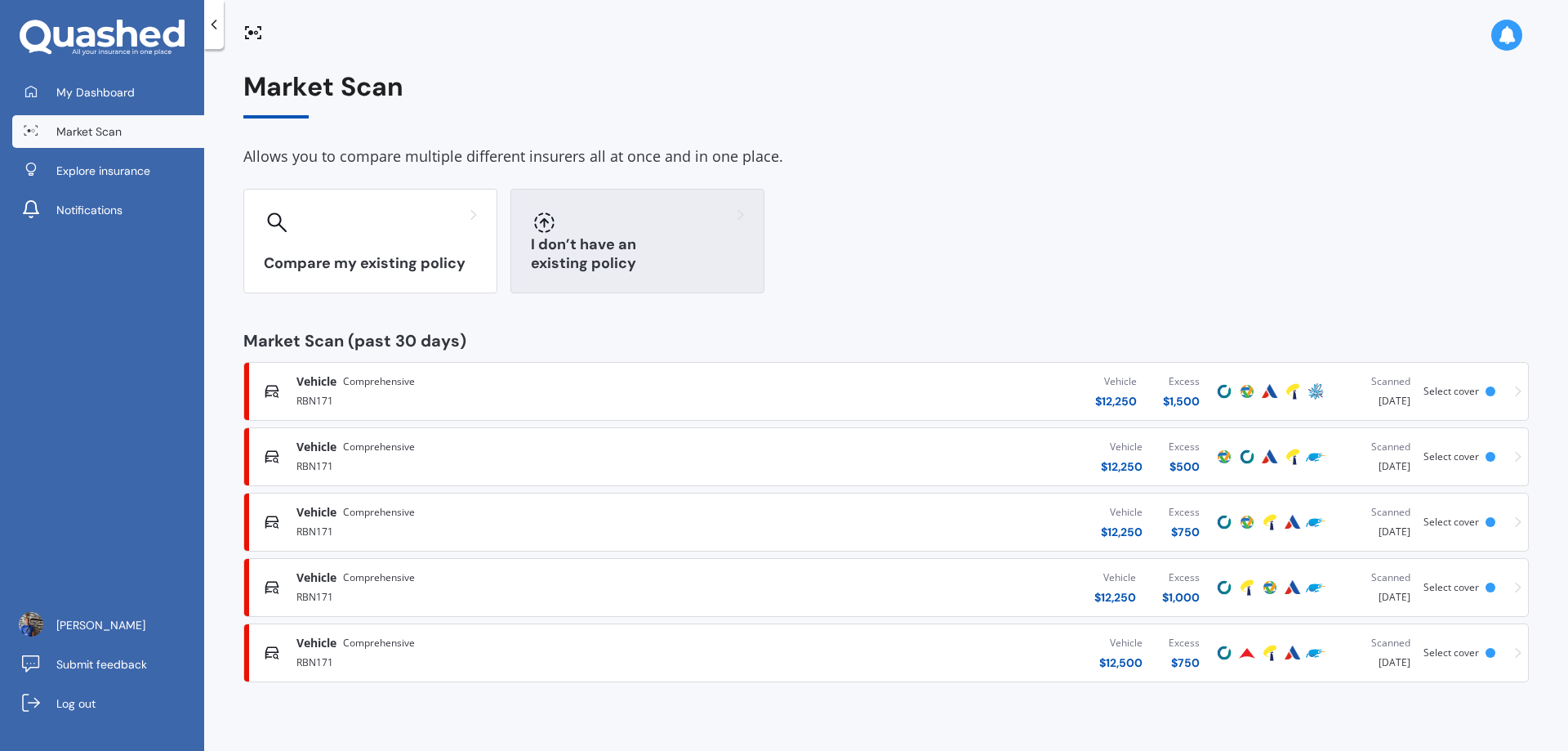
click at [633, 247] on div "I don’t have an existing policy" at bounding box center [637, 241] width 254 height 105
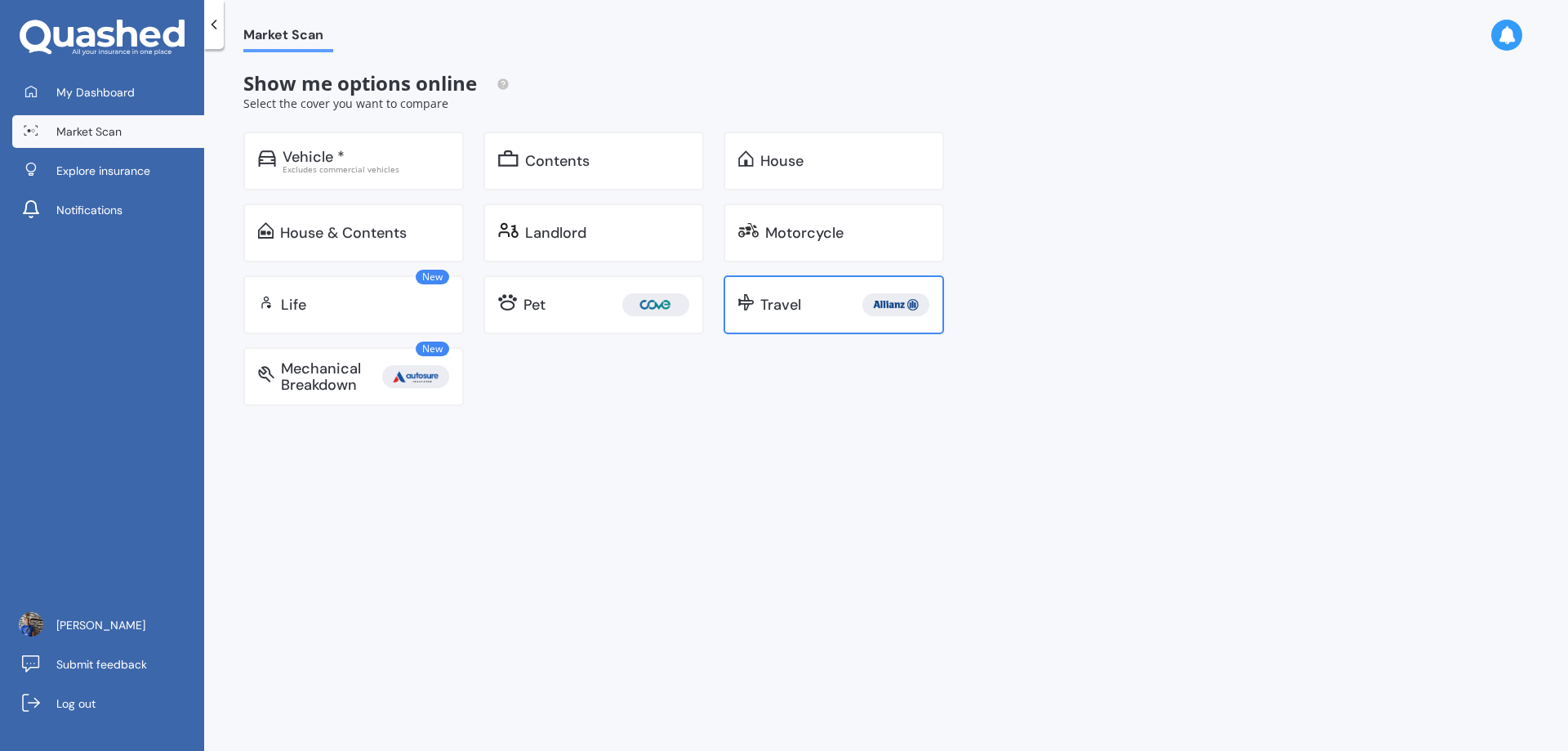
click at [759, 307] on div "Travel" at bounding box center [833, 305] width 220 height 58
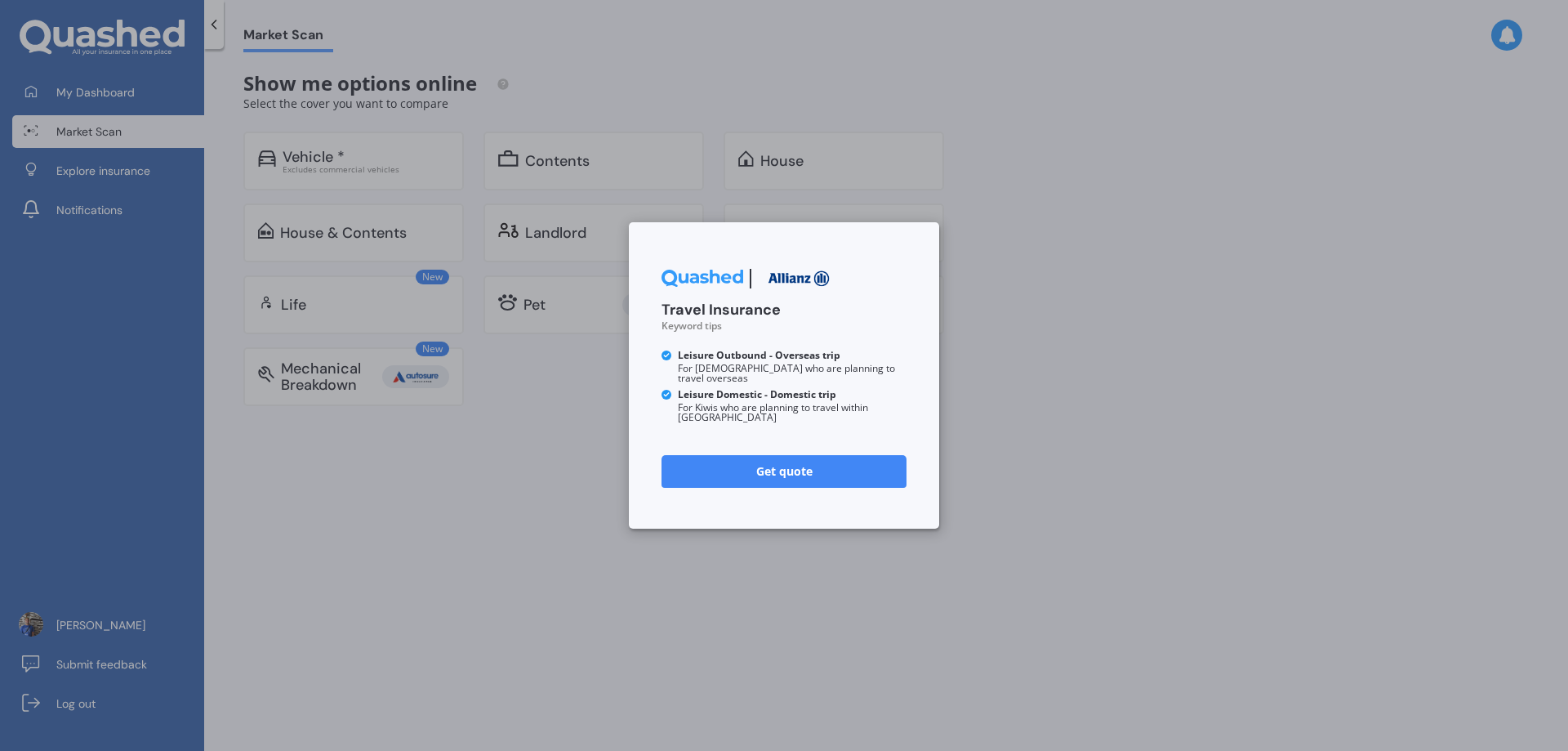
click at [737, 455] on link "Get quote" at bounding box center [784, 471] width 245 height 33
